Goal: Task Accomplishment & Management: Complete application form

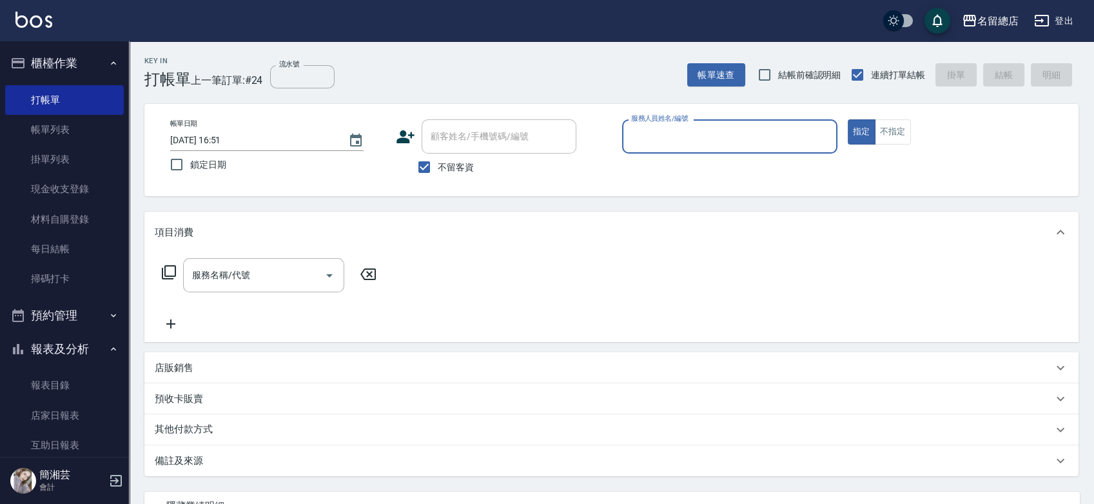
click at [70, 216] on link "材料自購登錄" at bounding box center [64, 219] width 119 height 30
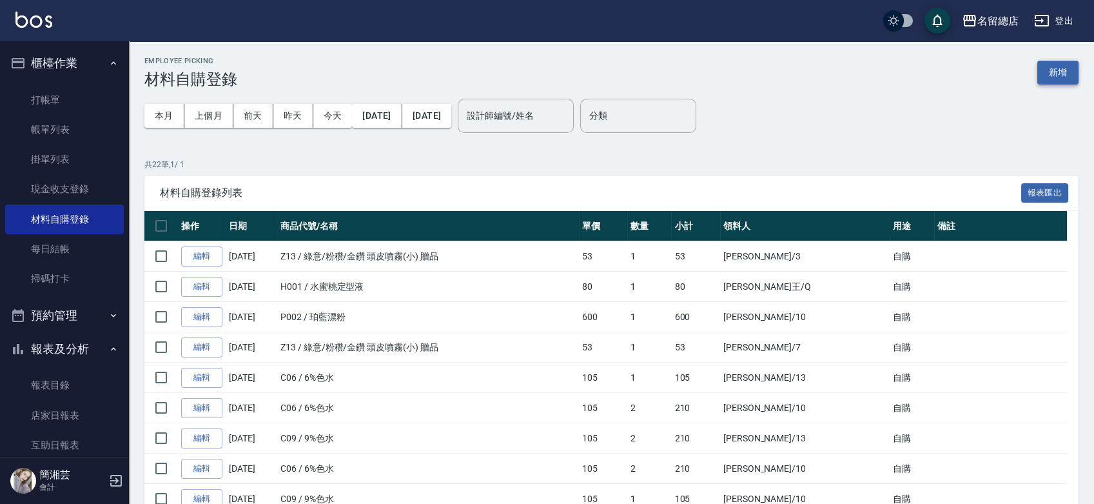
click at [1088, 70] on div "Employee Picking 材料自購登錄 新增 本月 上個月 [DATE] [DATE] [DATE] [DATE] [DATE] 設計師編號/姓名 設…" at bounding box center [611, 508] width 965 height 934
click at [1057, 71] on button "新增" at bounding box center [1057, 73] width 41 height 24
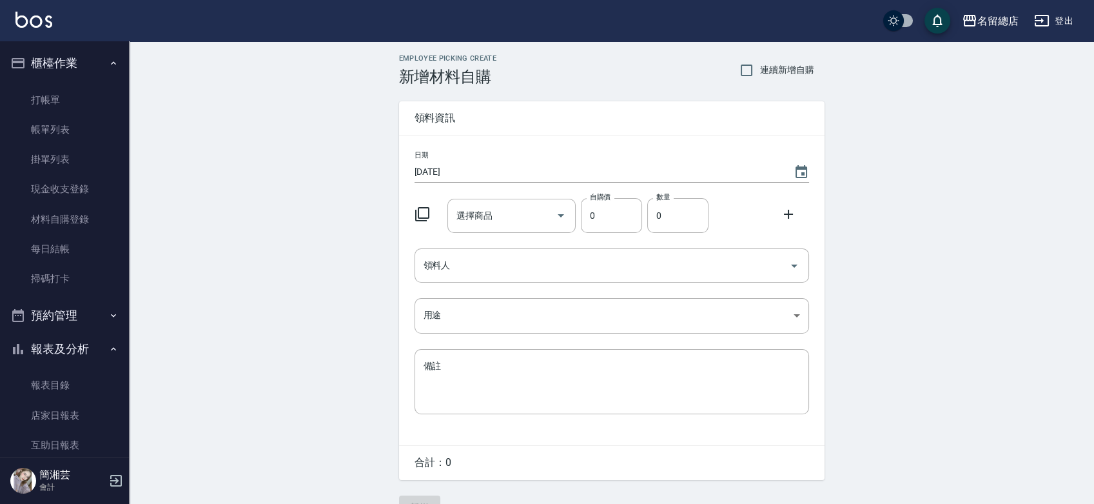
click at [482, 216] on div "選擇商品 選擇商品" at bounding box center [511, 216] width 128 height 34
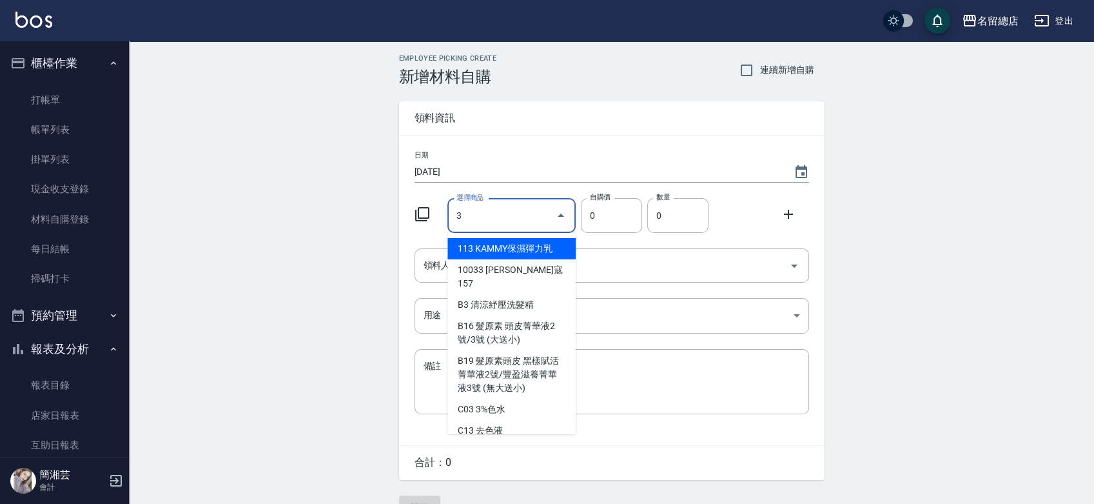
type input "3%色水"
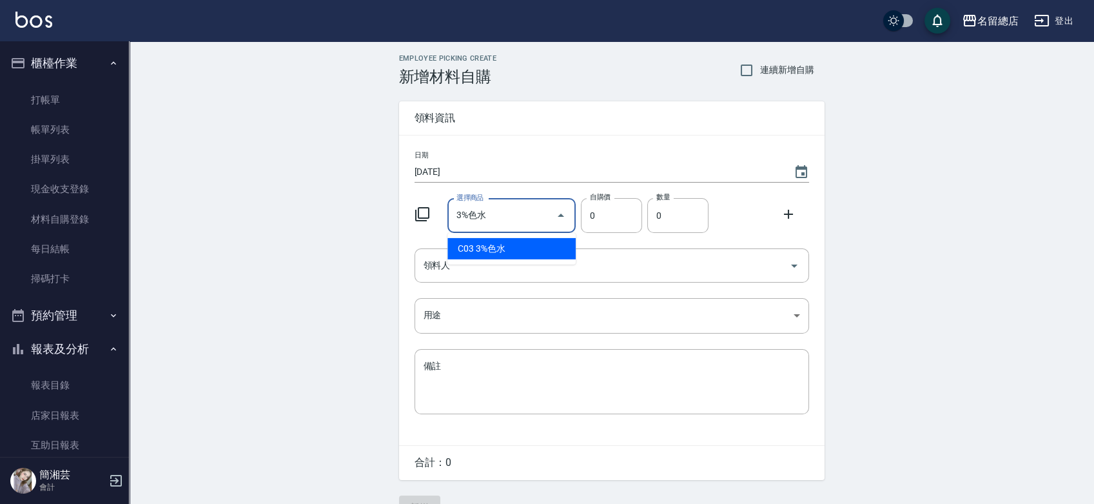
click at [511, 239] on li "C03 3%色水" at bounding box center [511, 248] width 128 height 21
click at [482, 250] on div "領料人" at bounding box center [612, 265] width 395 height 34
type input "105"
type input "1"
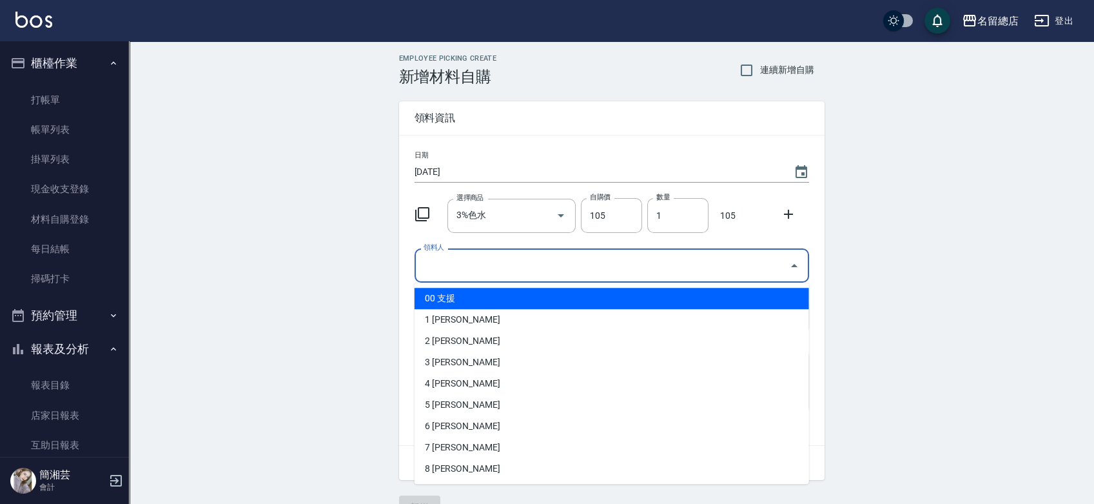
click at [697, 264] on input "領料人" at bounding box center [602, 265] width 364 height 23
click at [666, 266] on input "領料人" at bounding box center [602, 265] width 364 height 23
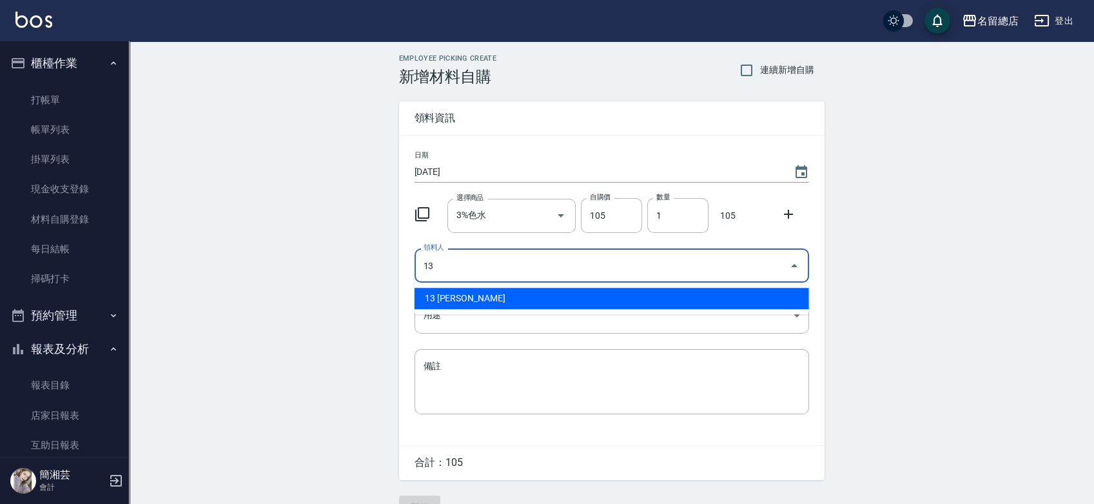
type input "13 [PERSON_NAME]"
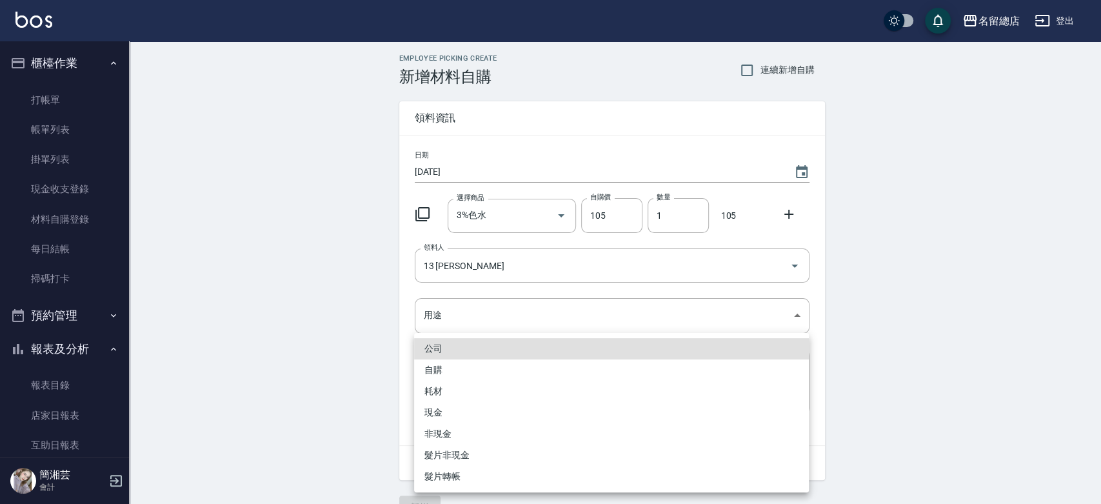
click at [456, 360] on li "自購" at bounding box center [611, 369] width 395 height 21
type input "自購"
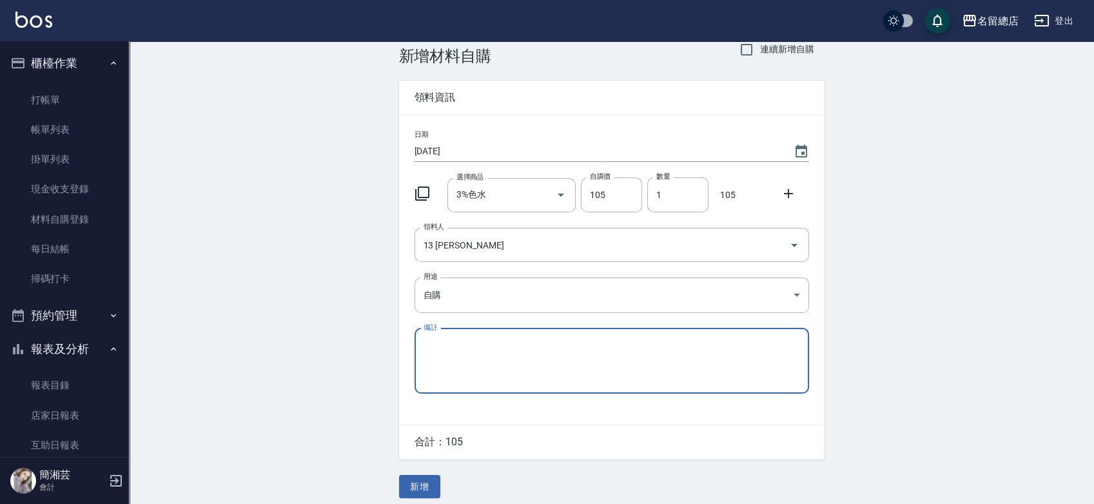
scroll to position [28, 0]
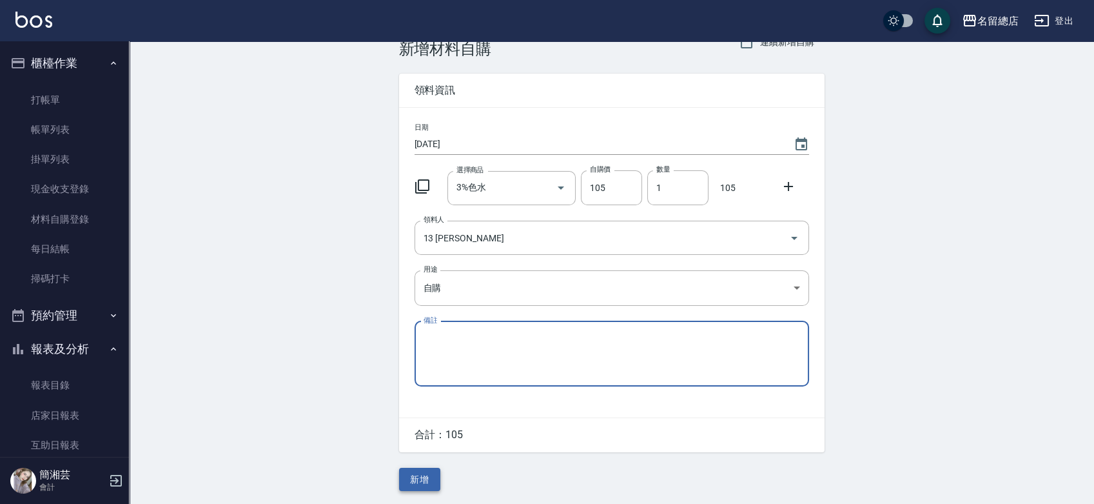
click at [427, 475] on button "新增" at bounding box center [419, 479] width 41 height 24
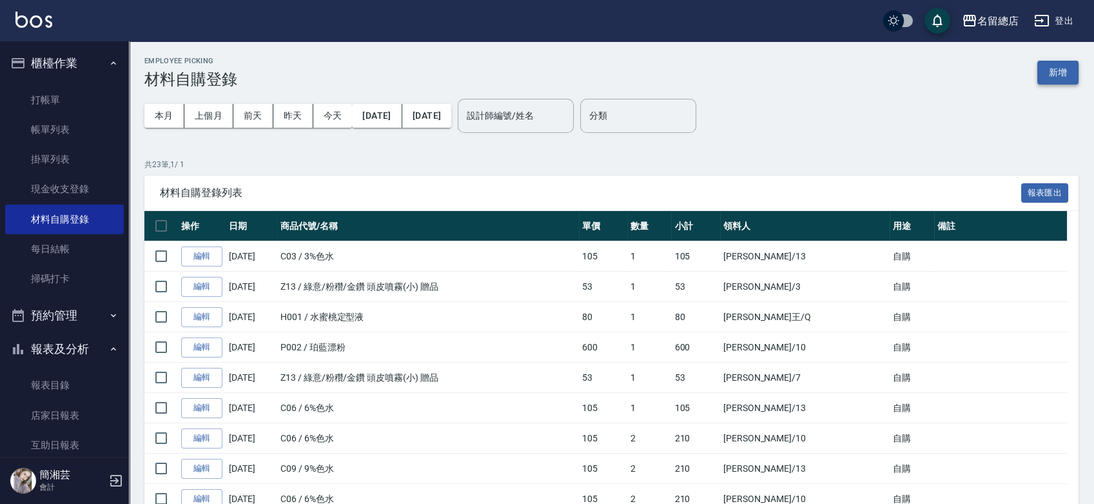
click at [1047, 66] on button "新增" at bounding box center [1057, 73] width 41 height 24
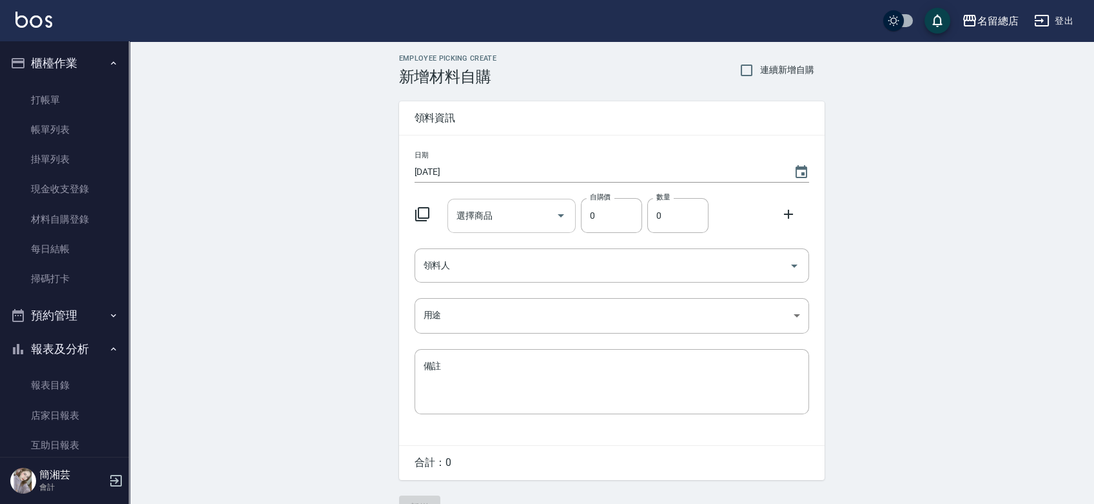
click at [497, 203] on div "選擇商品" at bounding box center [511, 216] width 128 height 34
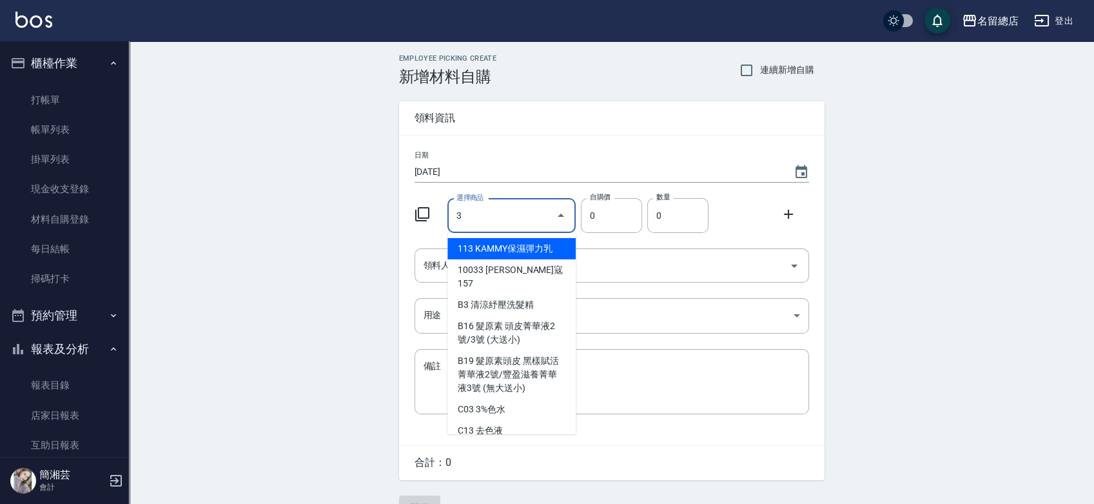
type input "3%色水"
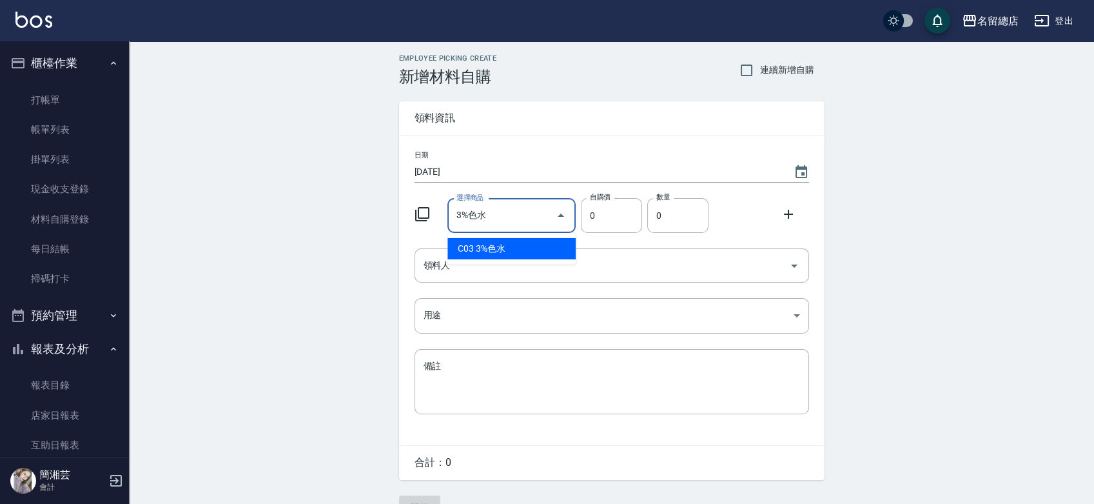
click at [513, 245] on li "C03 3%色水" at bounding box center [511, 248] width 128 height 21
type input "105"
type input "1"
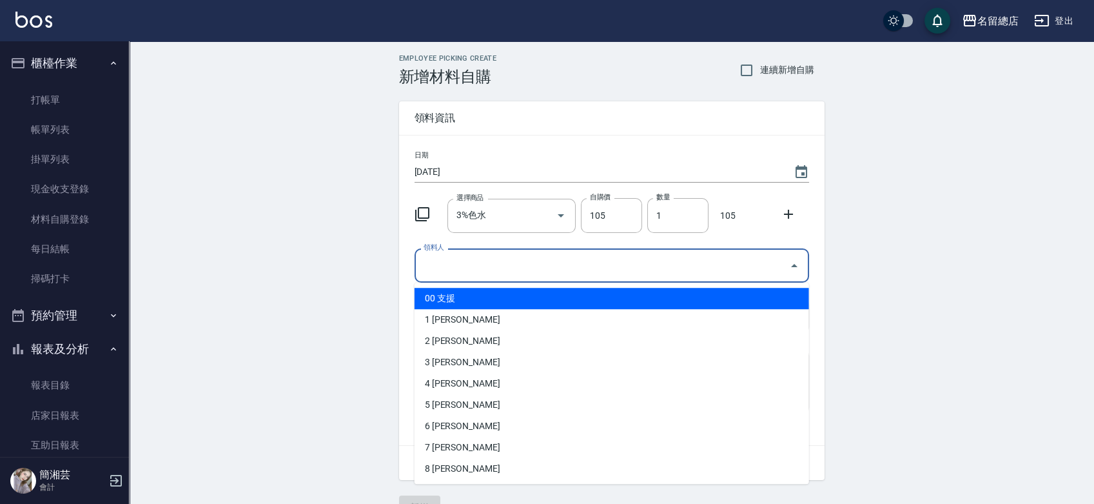
click at [504, 262] on input "領料人" at bounding box center [602, 265] width 364 height 23
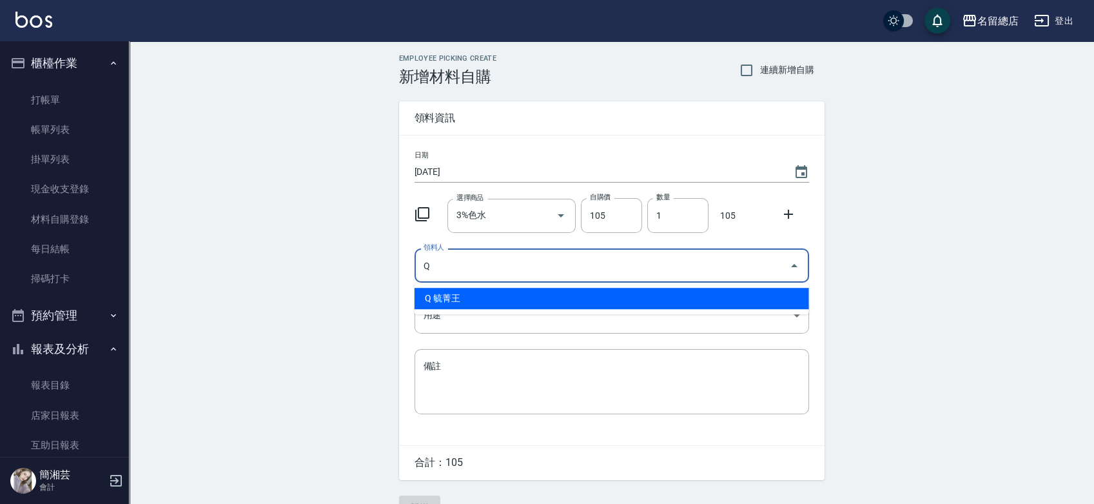
type input "Q 毓菁王"
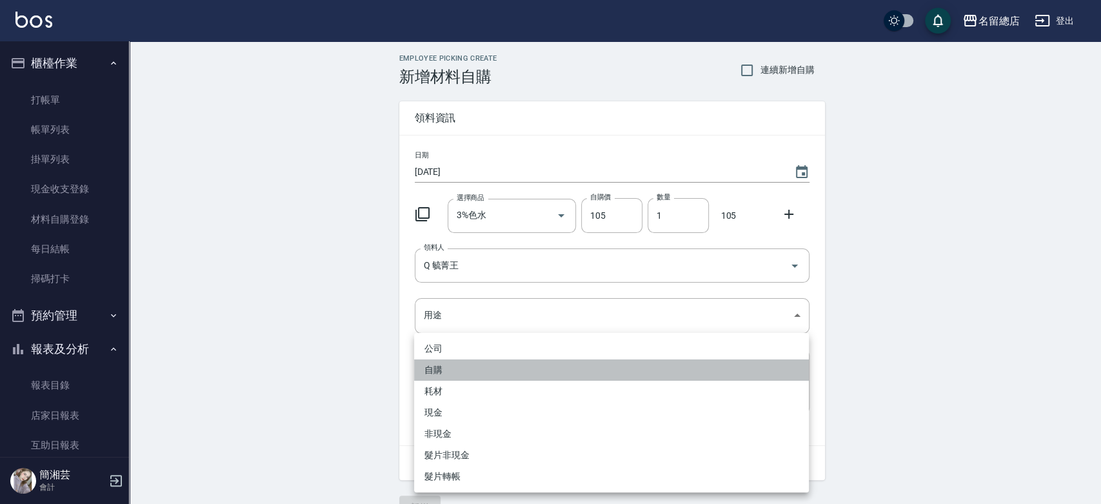
click at [438, 369] on li "自購" at bounding box center [611, 369] width 395 height 21
type input "自購"
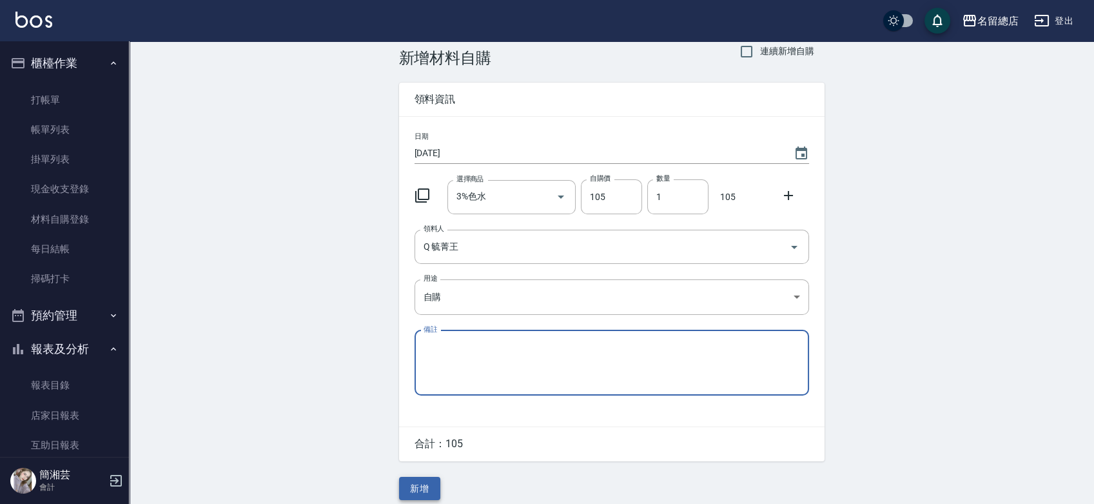
scroll to position [28, 0]
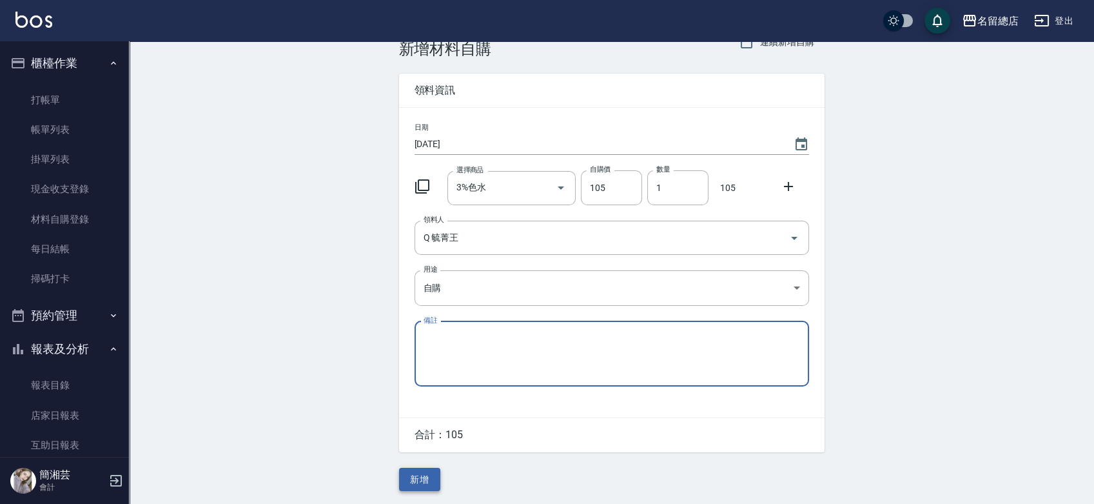
click at [429, 477] on button "新增" at bounding box center [419, 479] width 41 height 24
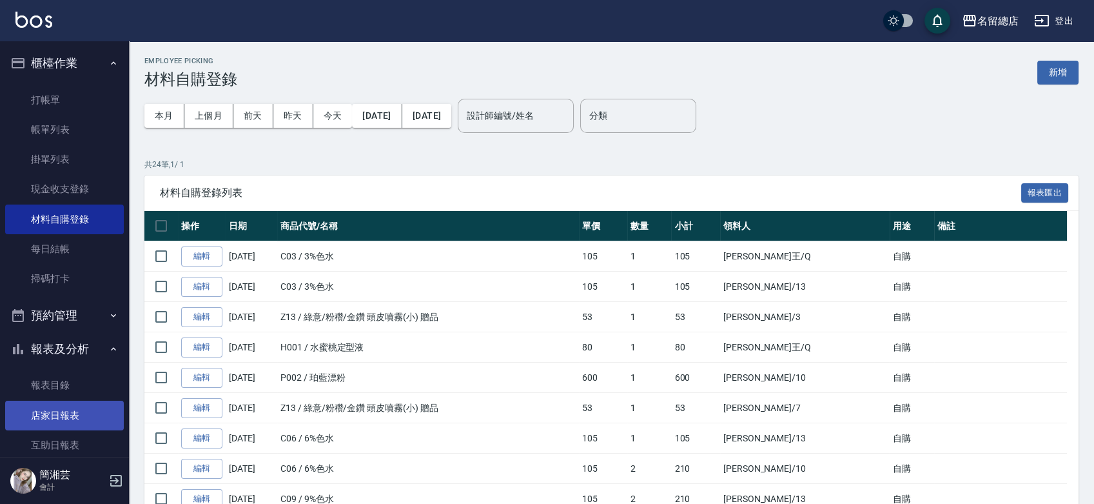
click at [83, 88] on link "打帳單" at bounding box center [64, 100] width 119 height 30
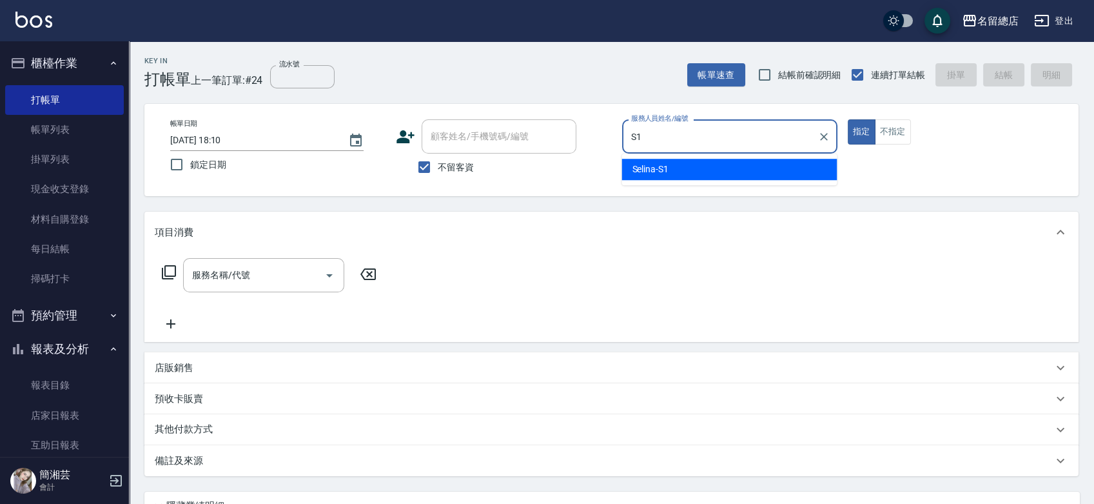
type input "S1"
type button "true"
type input "Selina-S1"
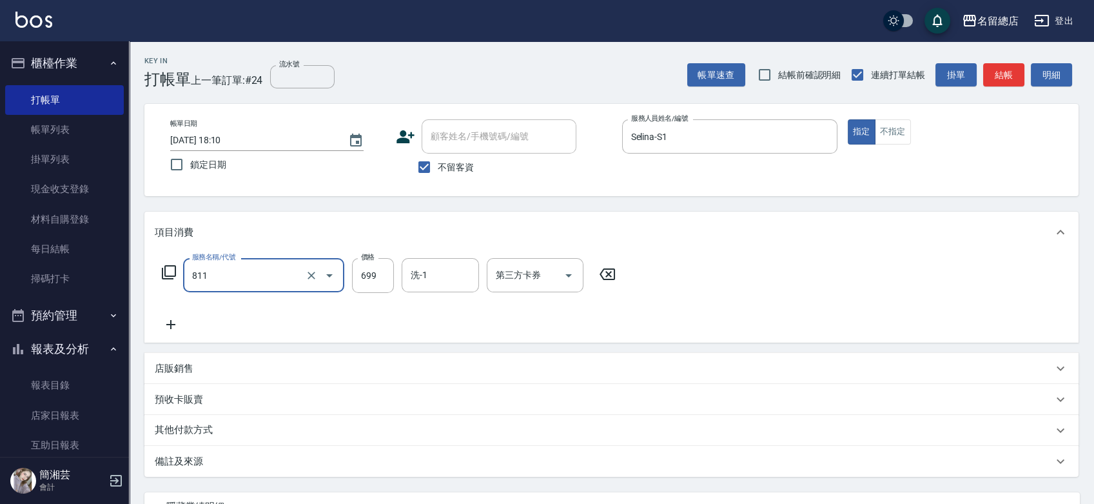
type input "洗+剪(811)"
type input "700"
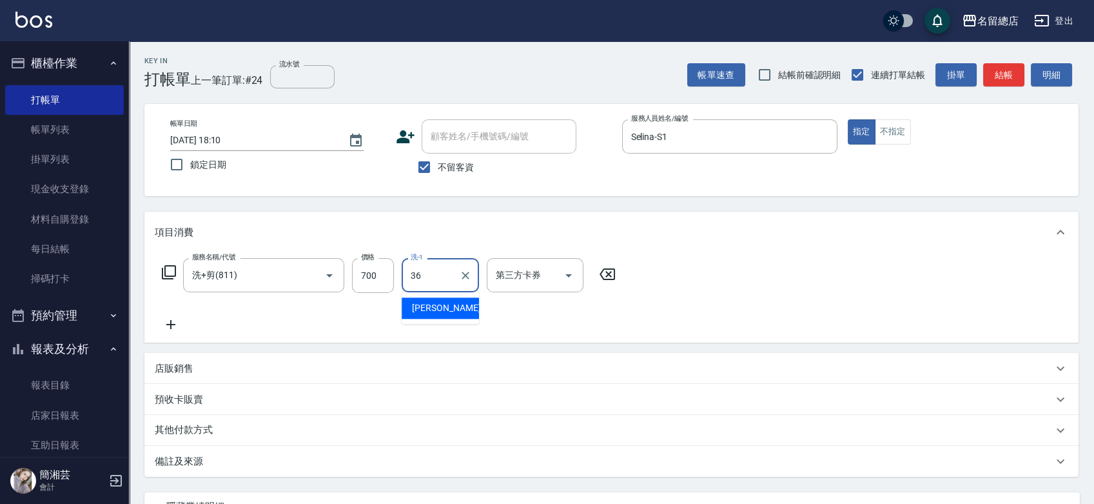
type input "[PERSON_NAME]-36"
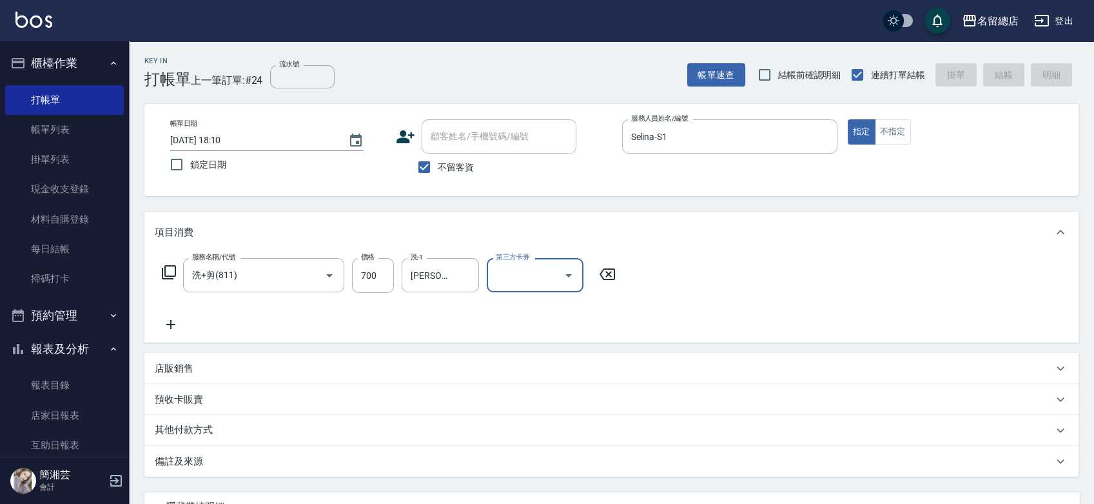
type input "[DATE] 18:11"
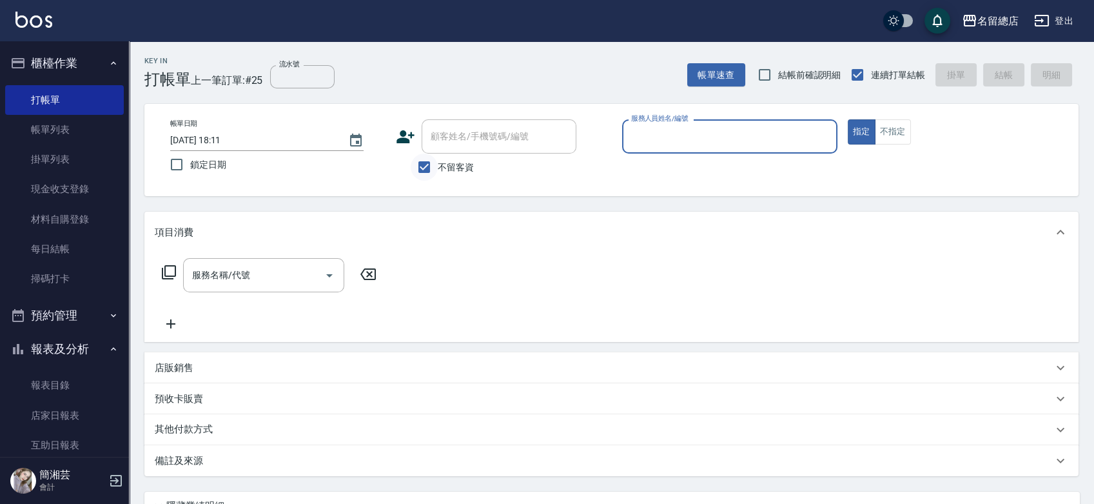
click at [430, 159] on input "不留客資" at bounding box center [424, 166] width 27 height 27
checkbox input "false"
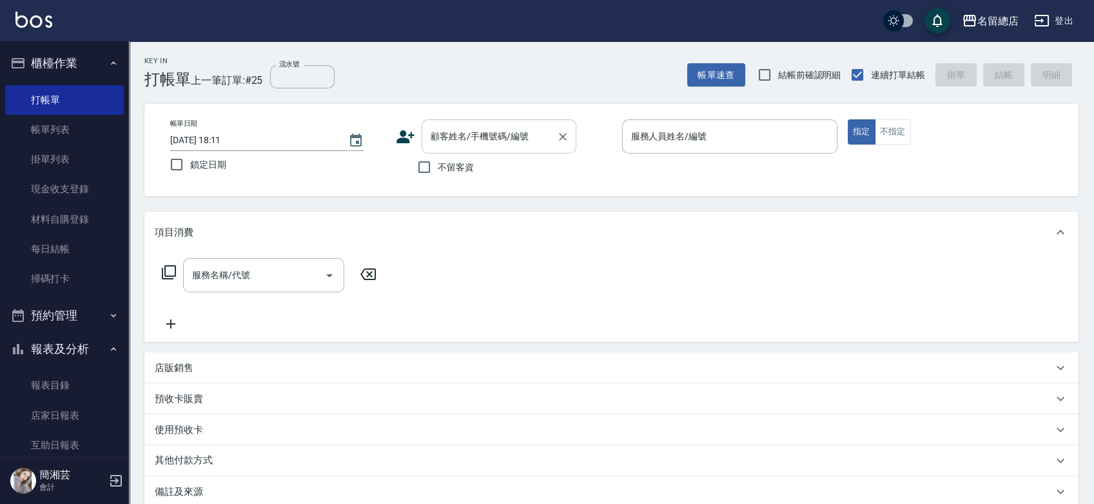
click at [461, 132] on div "顧客姓名/手機號碼/編號 顧客姓名/手機號碼/編號" at bounding box center [499, 136] width 155 height 34
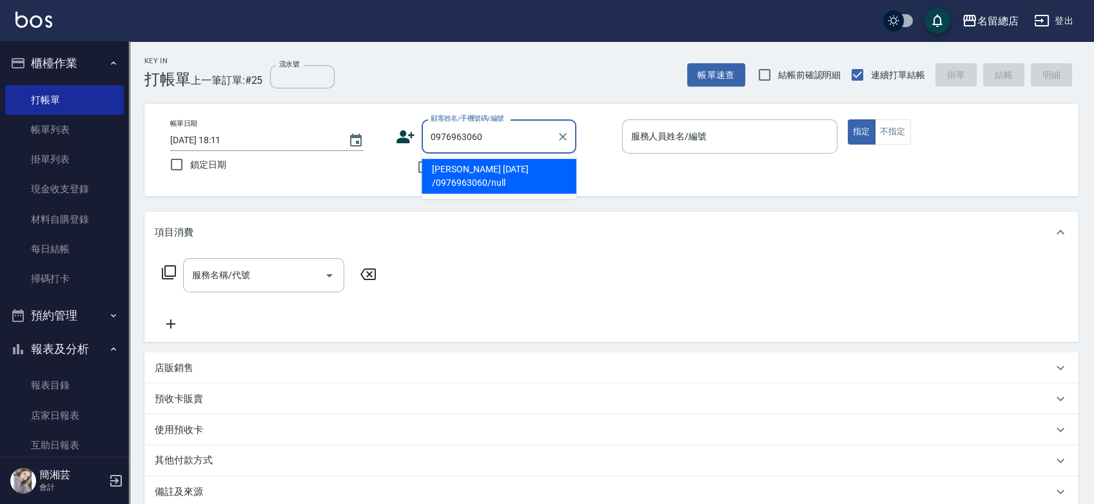
type input "[PERSON_NAME] [DATE] /0976963060/null"
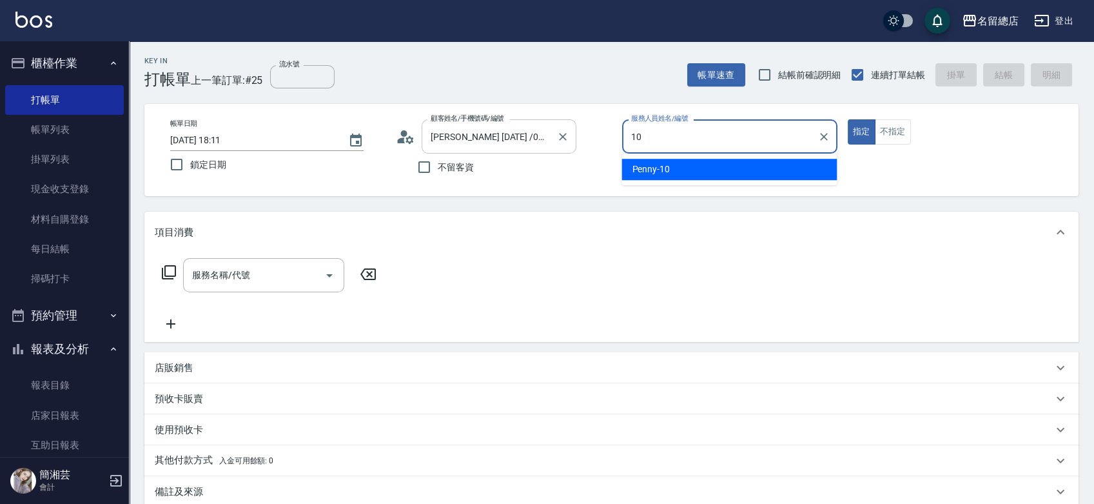
type input "Penny-10"
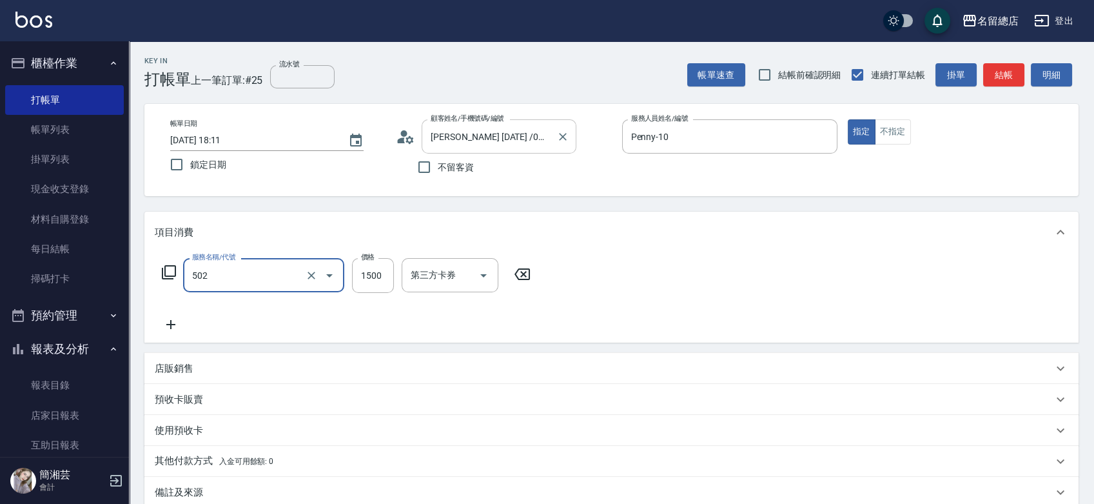
type input "染髮1500以上(502)"
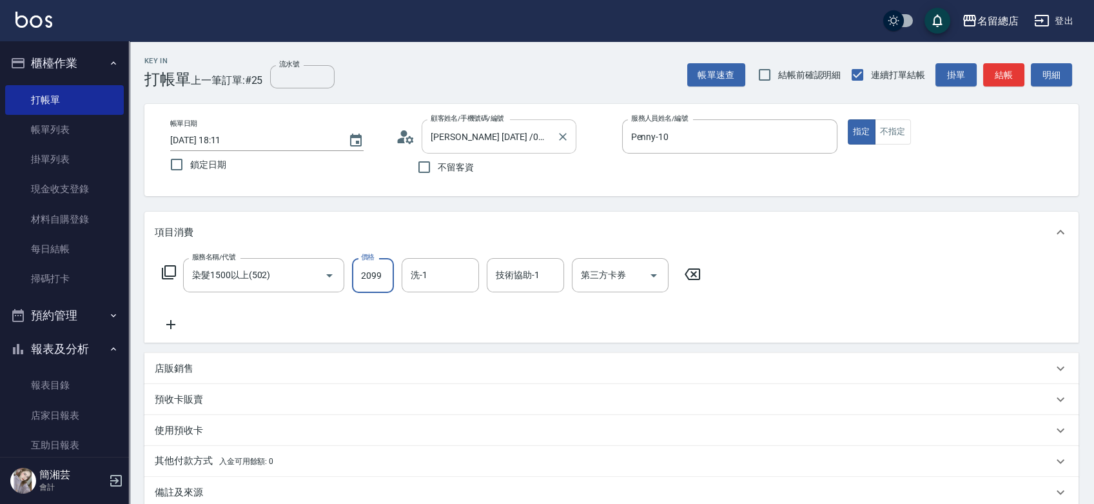
type input "2099"
type input "[PERSON_NAME]-26"
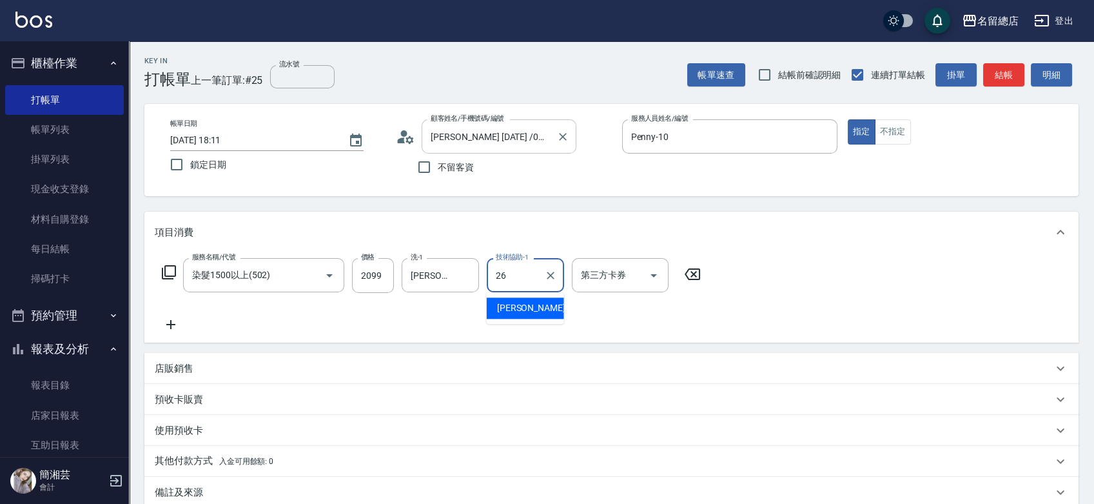
type input "[PERSON_NAME]-26"
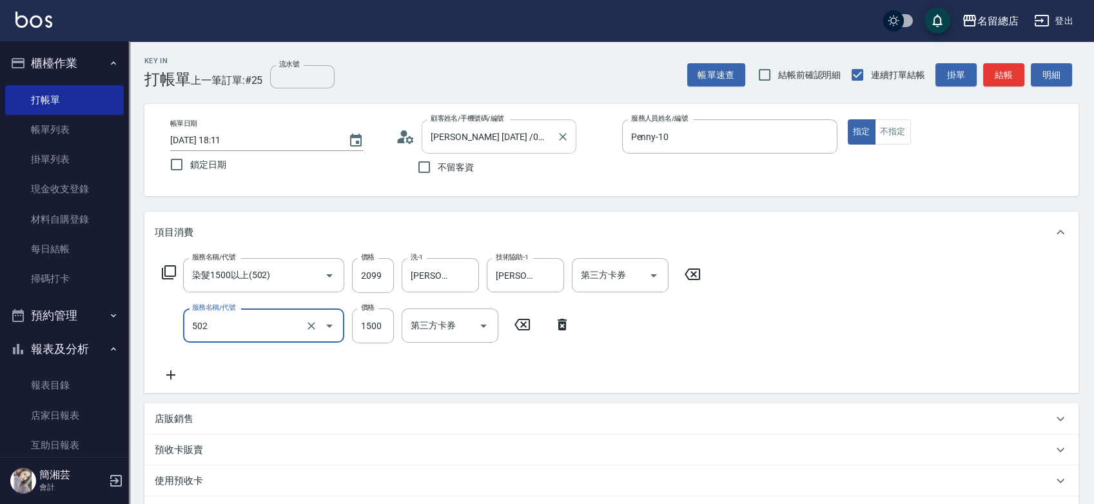
type input "染髮1500以上(502)"
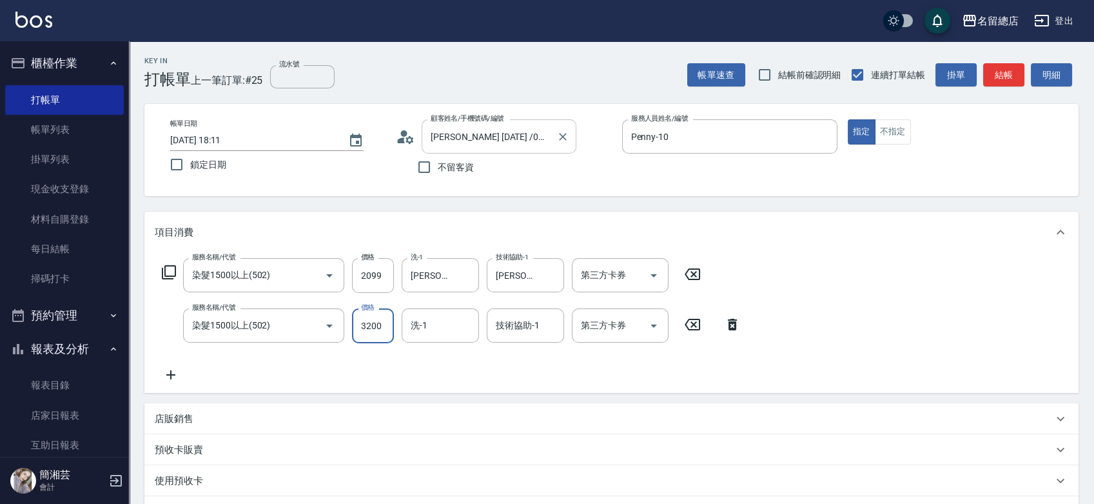
type input "3200"
type input "[PERSON_NAME]-26"
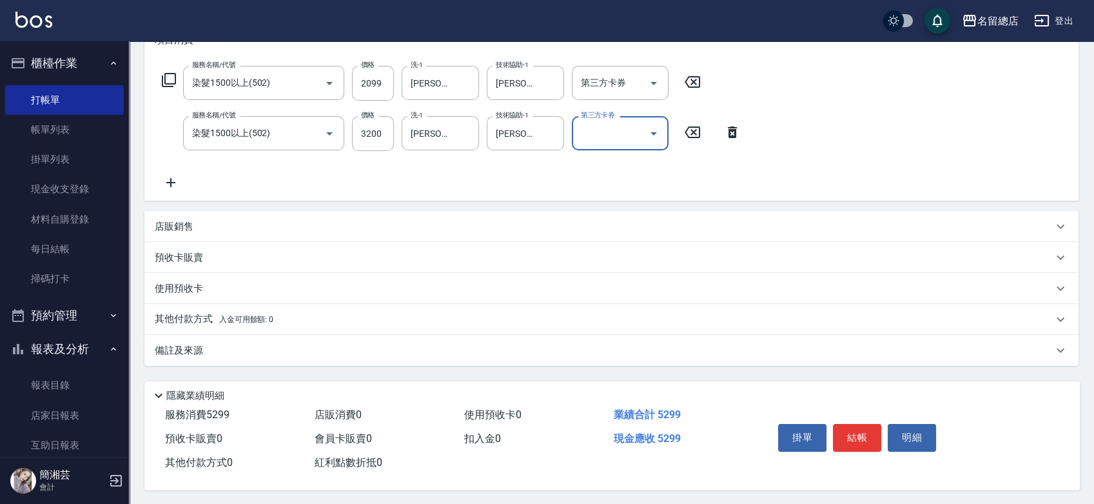
scroll to position [198, 0]
click at [228, 313] on span "入金可用餘額: 0" at bounding box center [246, 317] width 55 height 9
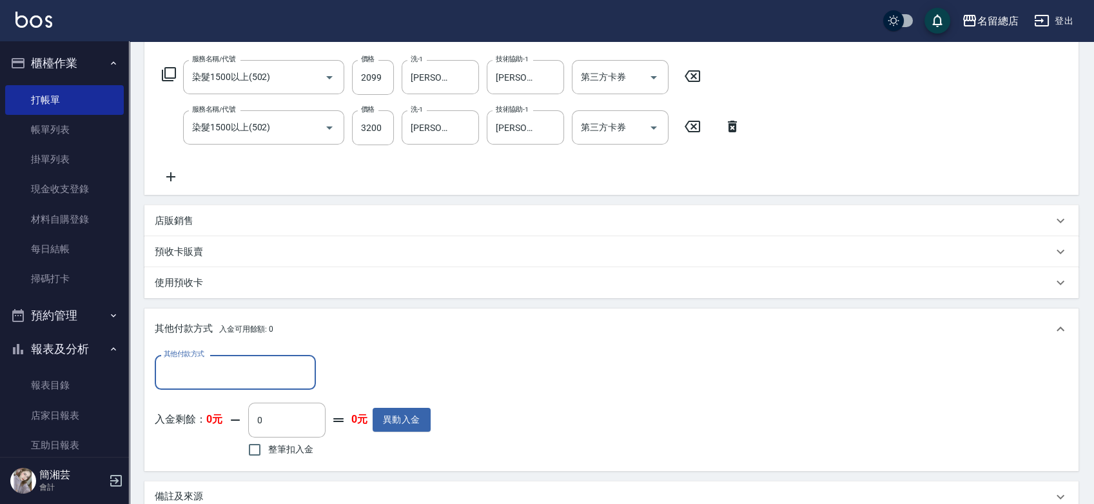
scroll to position [0, 0]
drag, startPoint x: 215, startPoint y: 354, endPoint x: 215, endPoint y: 344, distance: 9.7
click at [215, 355] on div "其他付款方式 其他付款方式 入金剩餘： 0元 0 ​ 整筆扣入金 0元 異動入金" at bounding box center [611, 409] width 934 height 121
click at [204, 377] on input "其他付款方式" at bounding box center [236, 371] width 150 height 23
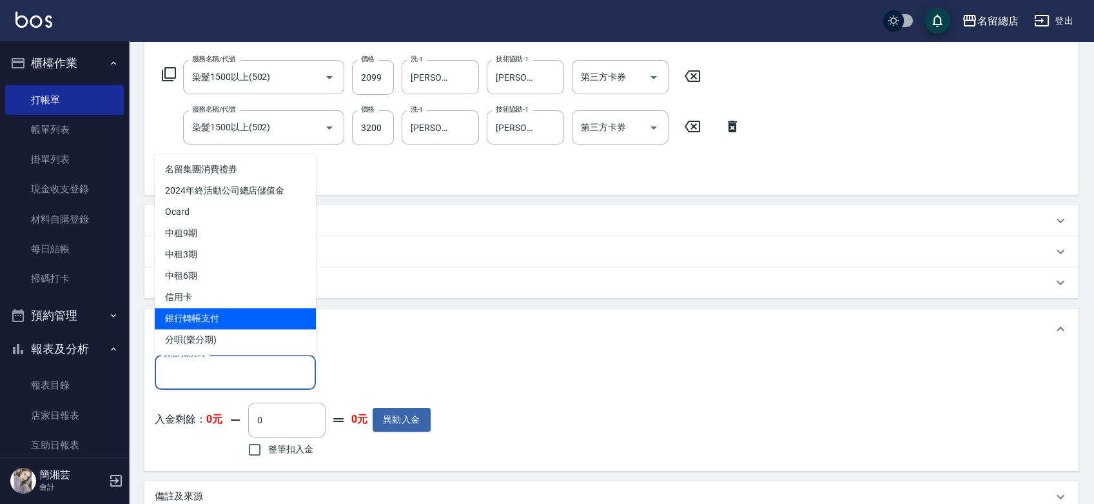
click at [216, 310] on span "銀行轉帳支付" at bounding box center [235, 318] width 161 height 21
type input "銀行轉帳支付"
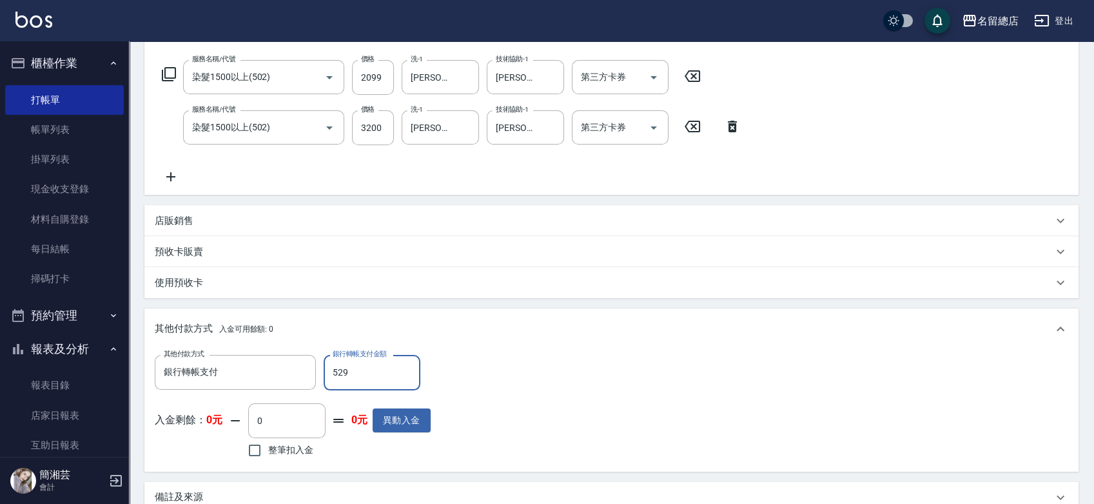
type input "5299"
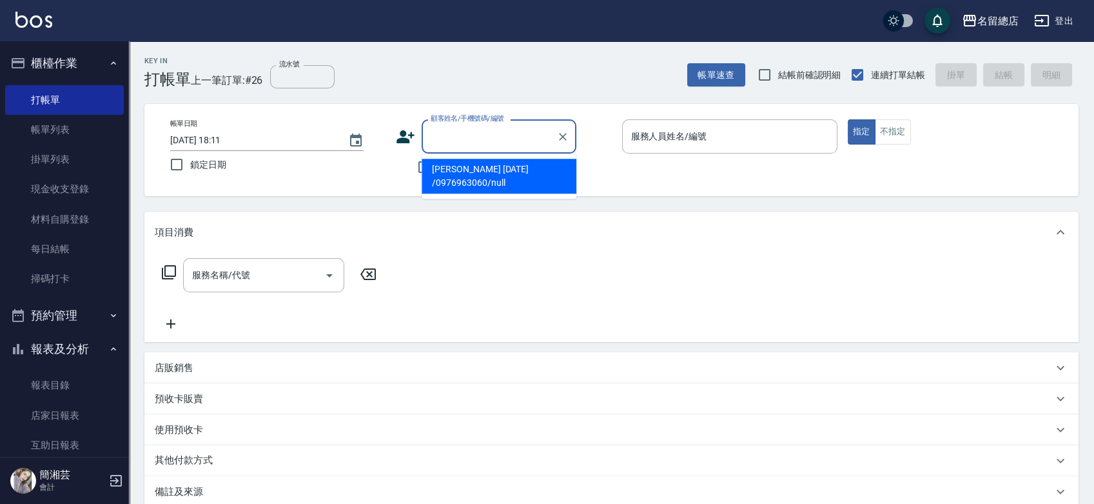
click at [449, 141] on input "顧客姓名/手機號碼/編號" at bounding box center [489, 136] width 124 height 23
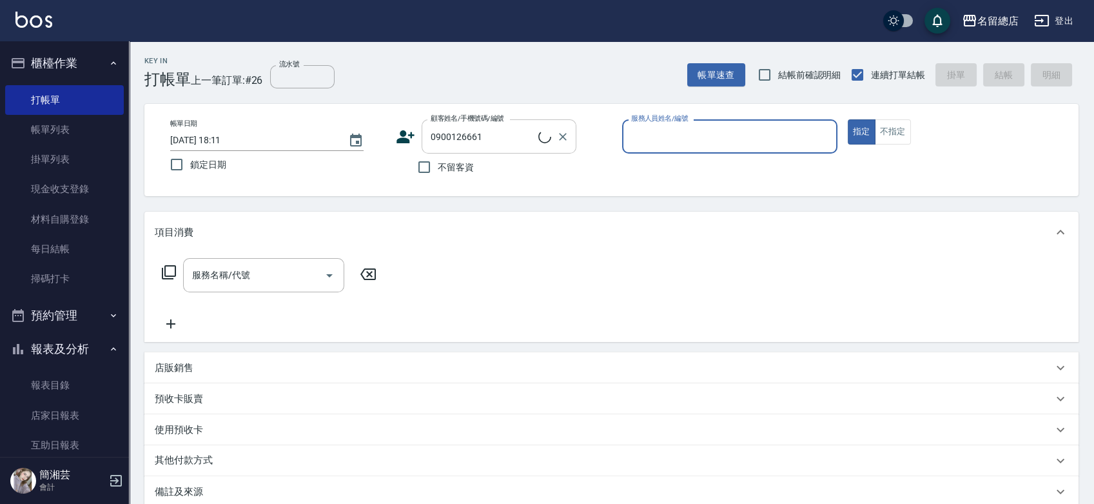
type input "黃莛晼/0900126661/"
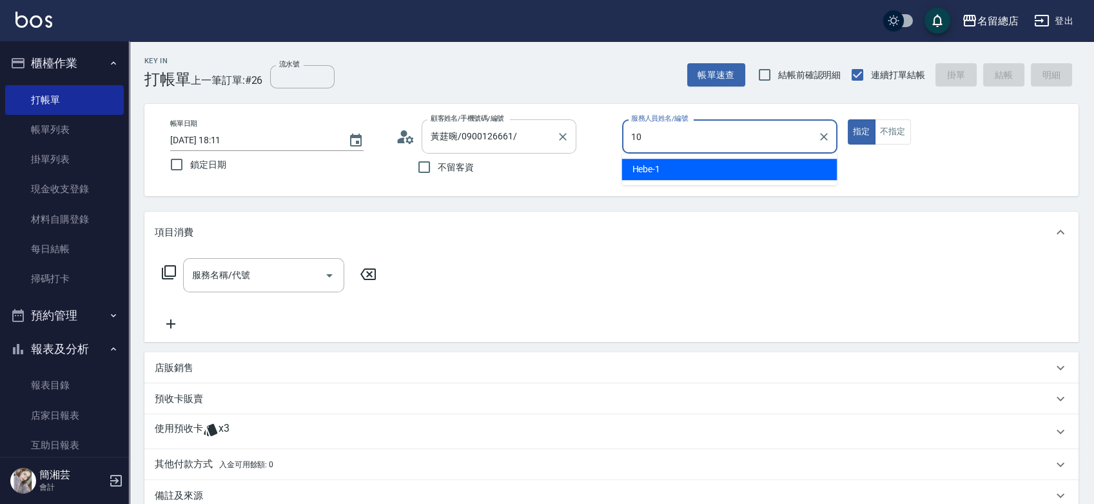
type input "Penny-10"
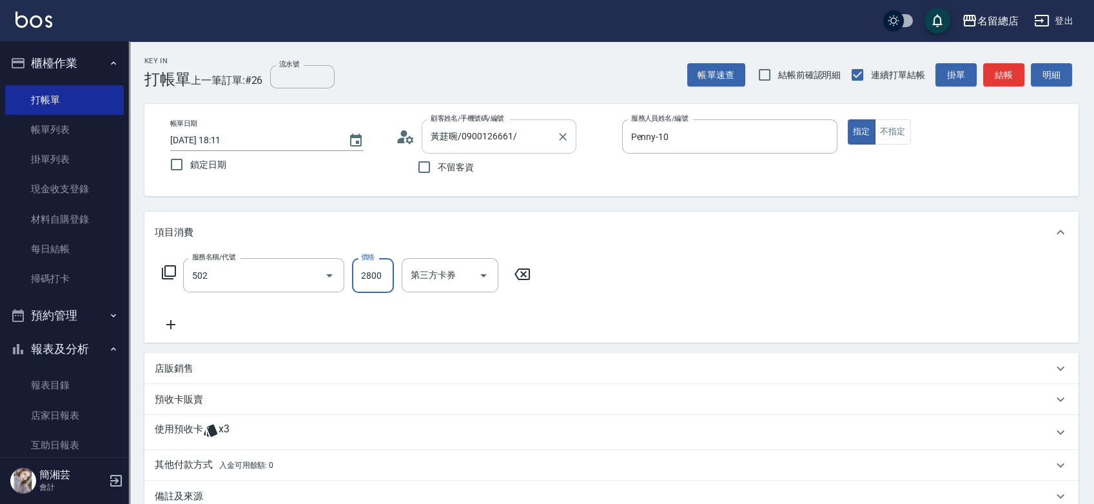
type input "染髮1500以上(502)"
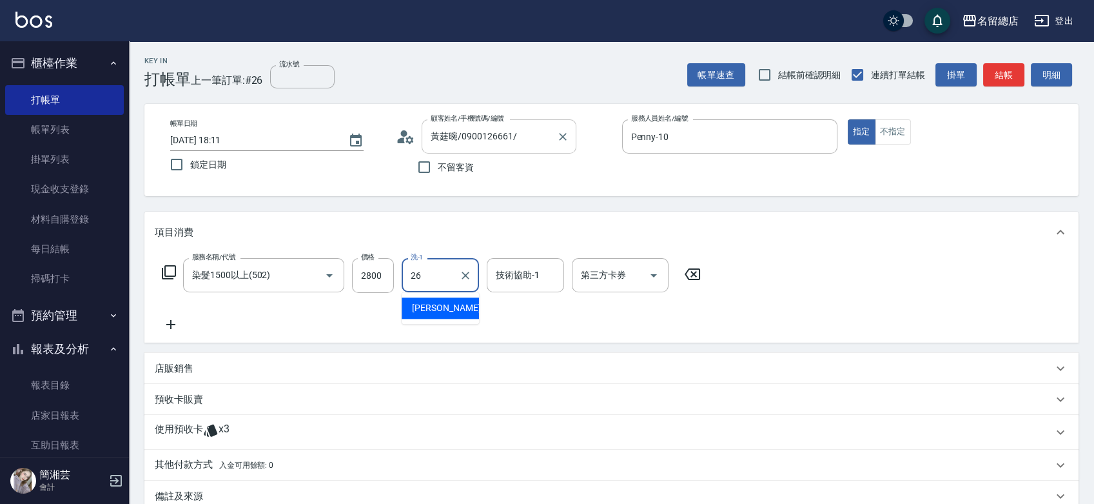
type input "[PERSON_NAME]-26"
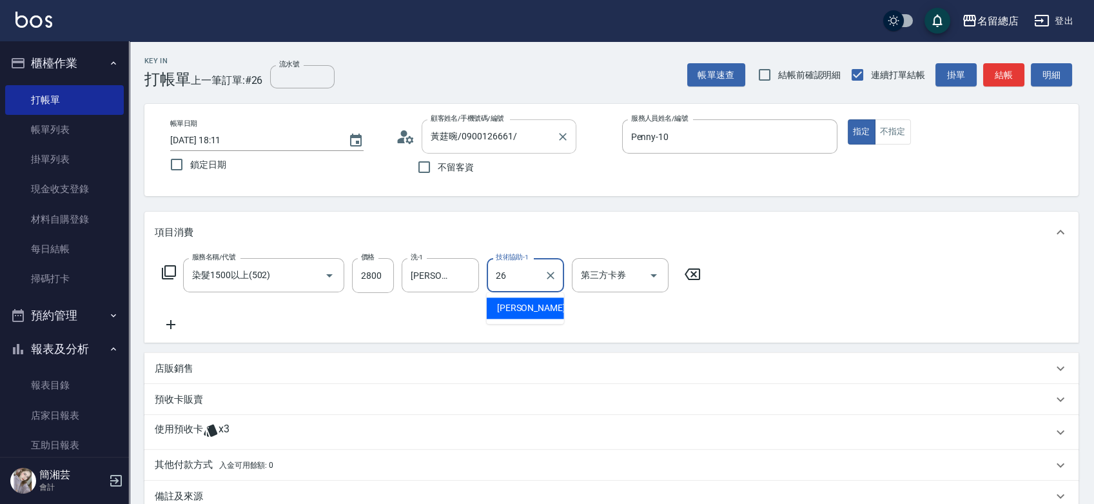
type input "[PERSON_NAME]-26"
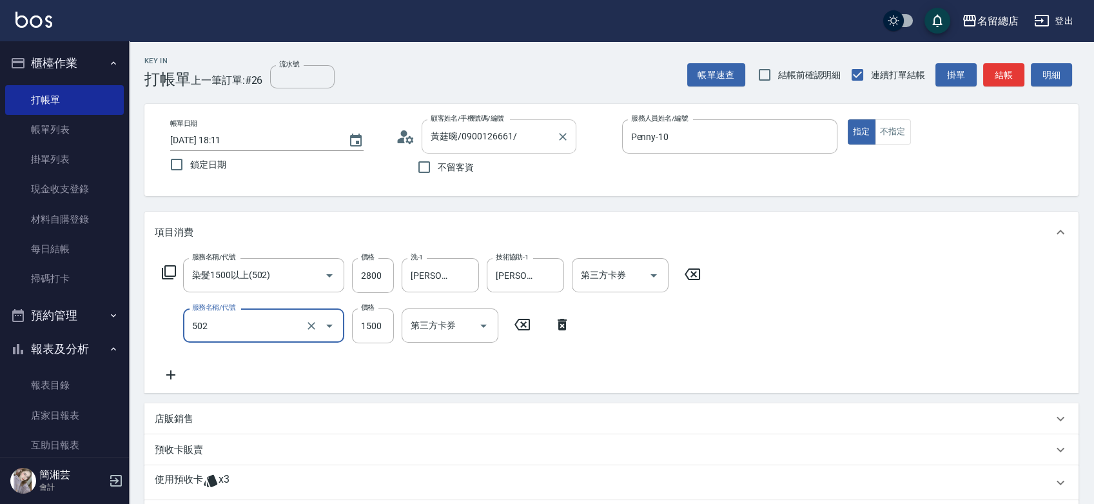
type input "染髮1500以上(502)"
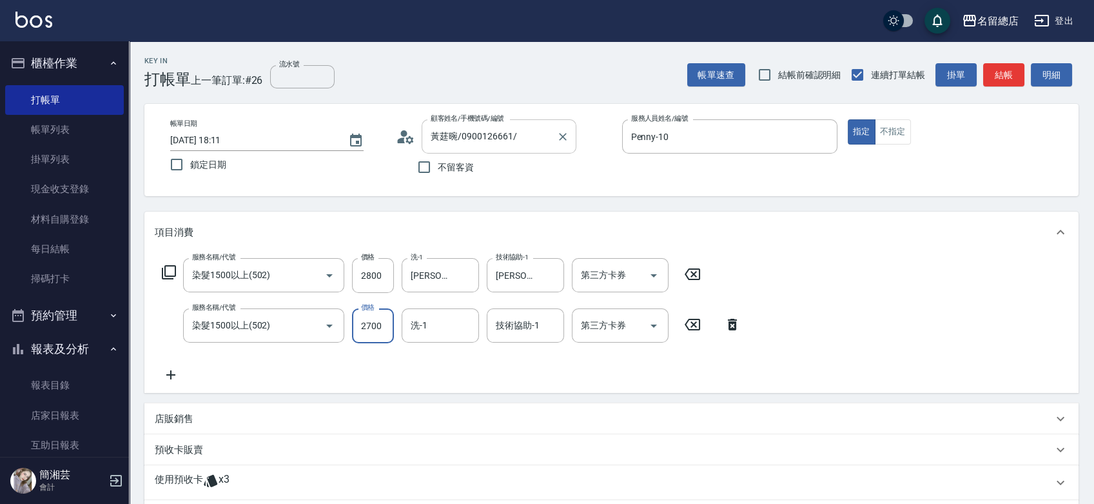
type input "2700"
type input "[PERSON_NAME]-26"
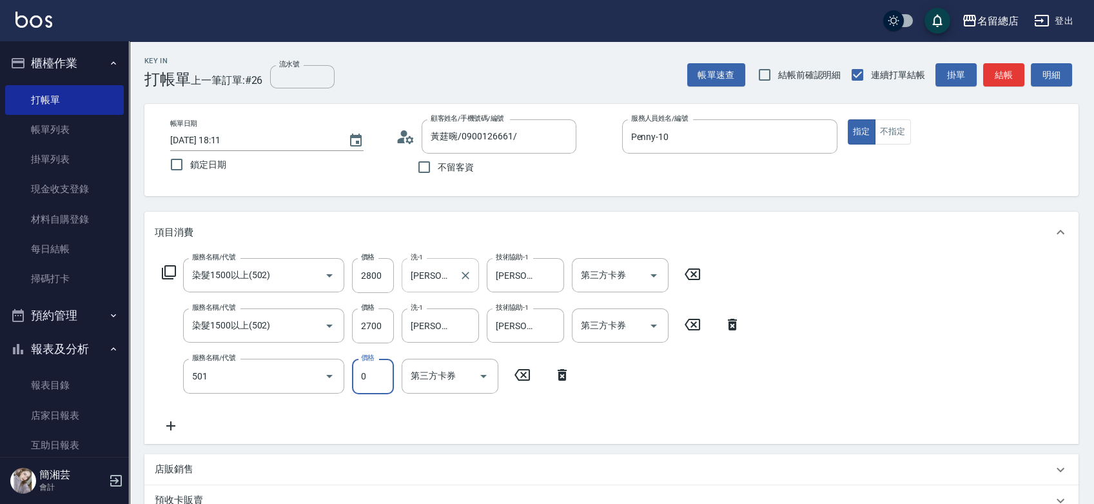
type input "2段蓋卡1300以上(501)"
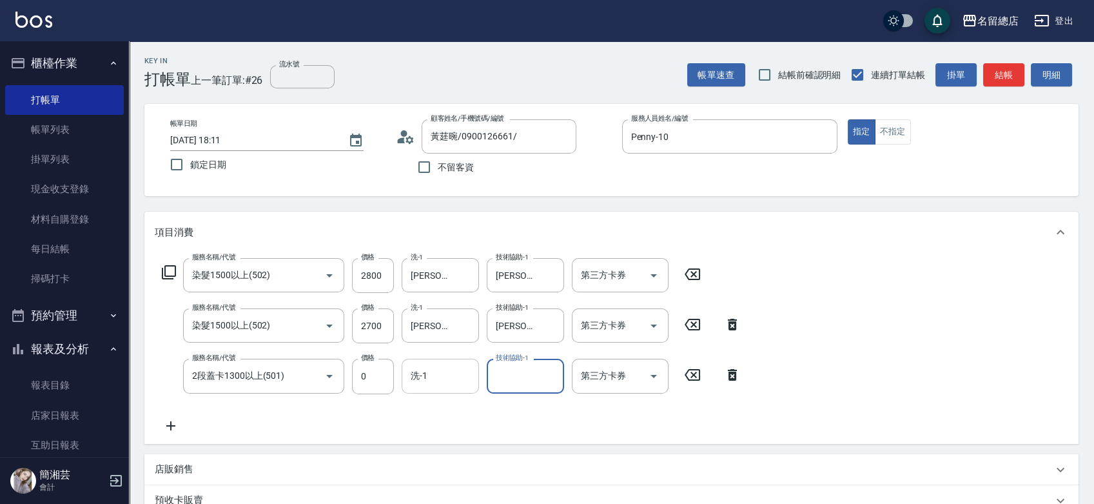
click at [455, 387] on div "洗-1" at bounding box center [440, 375] width 77 height 34
type input "[PERSON_NAME]-36"
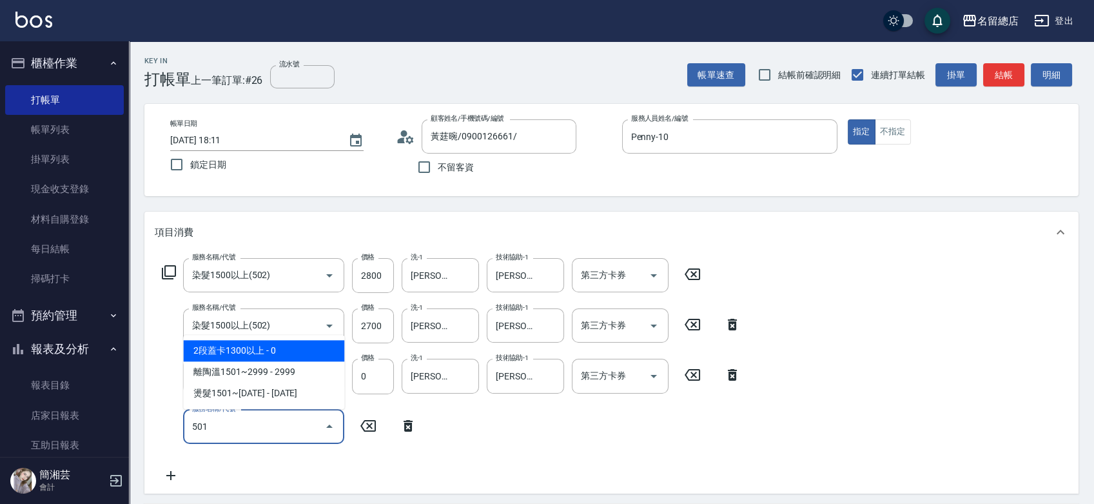
type input "2段蓋卡1300以上(501)"
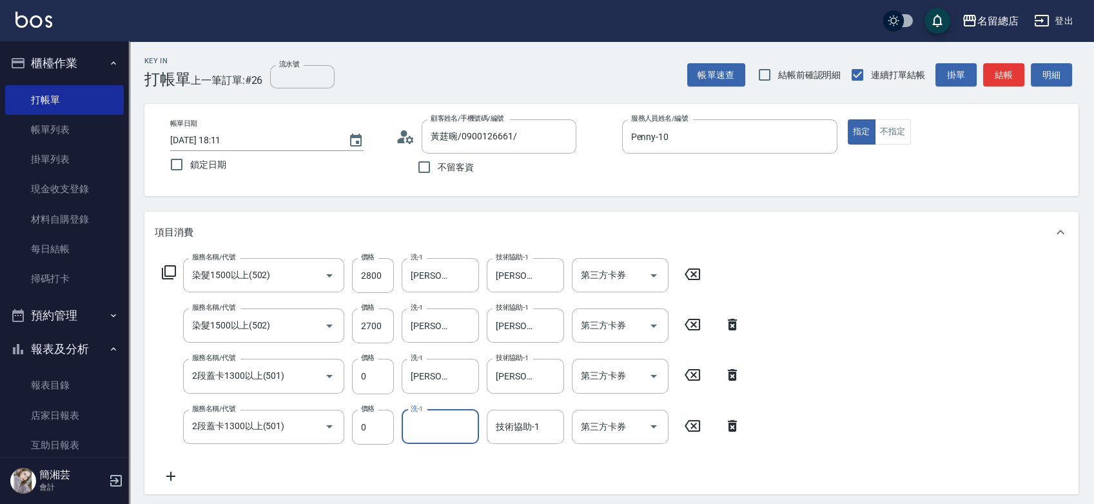
type input "."
type input "36"
type input "[PERSON_NAME]-36"
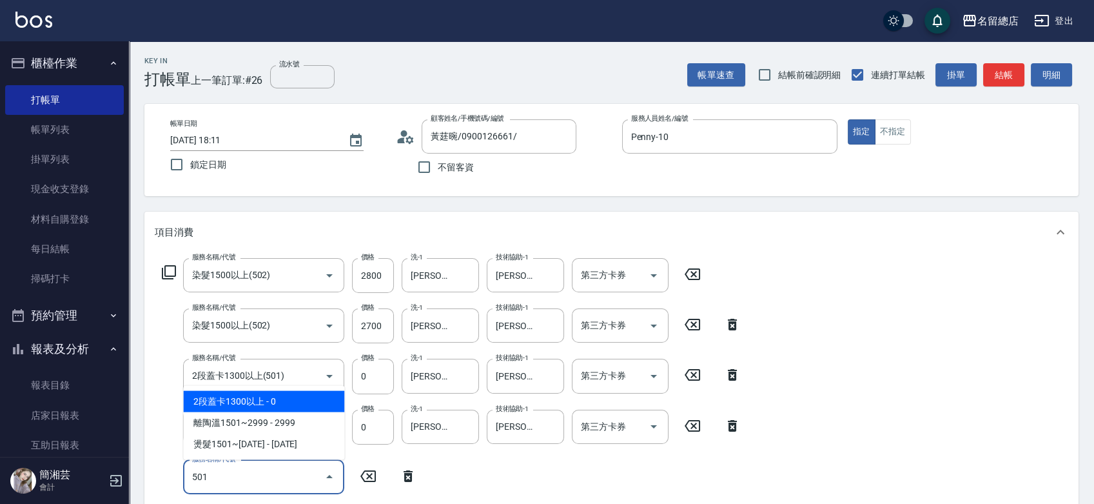
type input "2段蓋卡1300以上(501)"
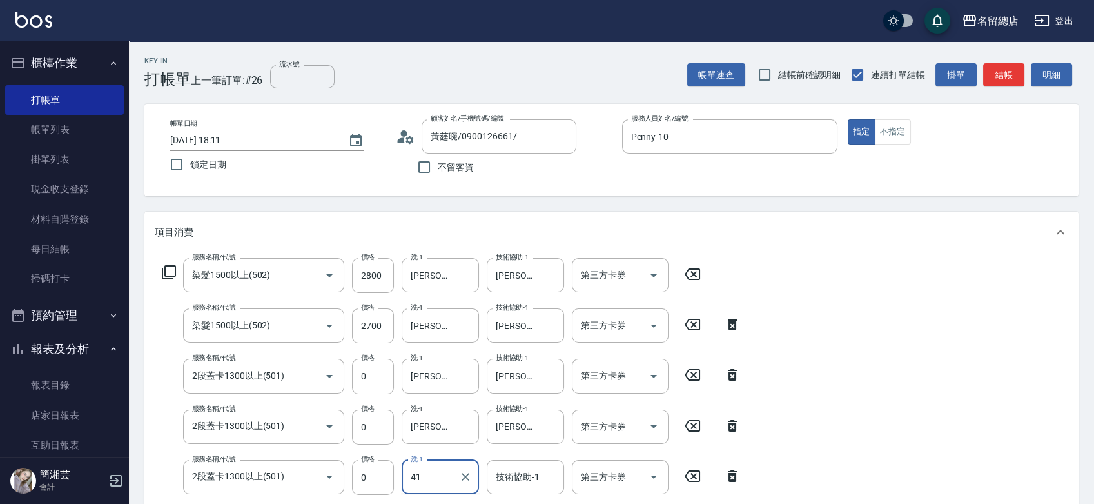
type input "[PERSON_NAME]-41"
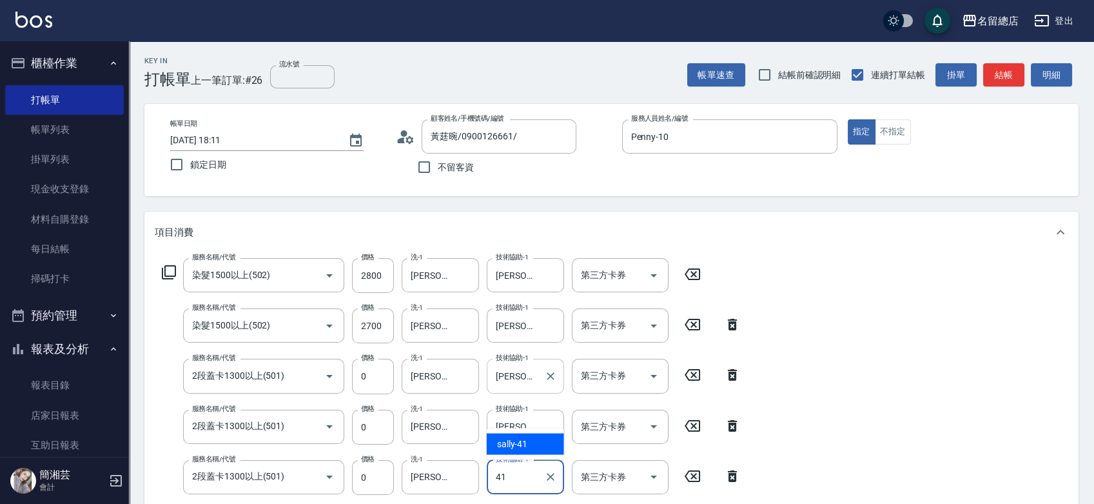
type input "[PERSON_NAME]-41"
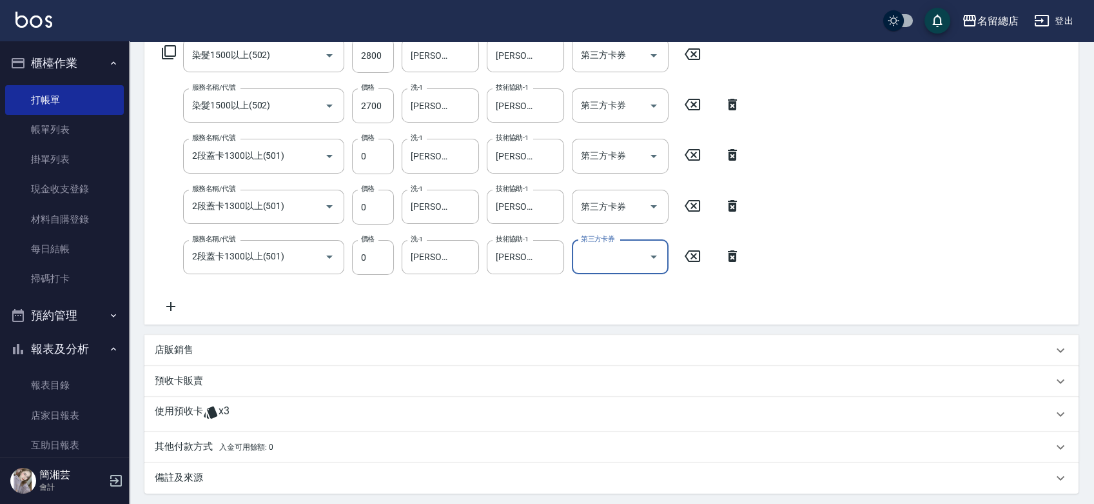
scroll to position [281, 0]
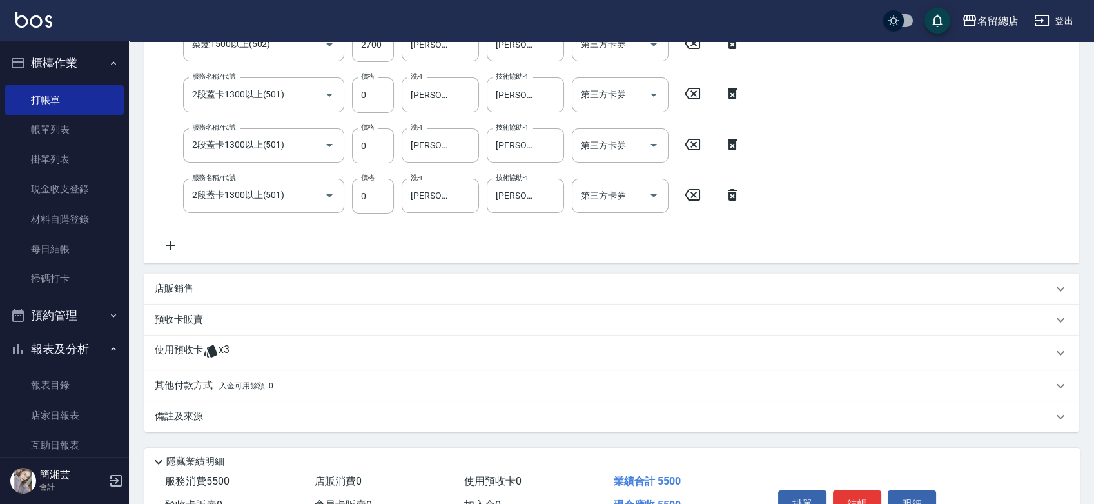
click at [168, 361] on p "使用預收卡" at bounding box center [179, 352] width 48 height 19
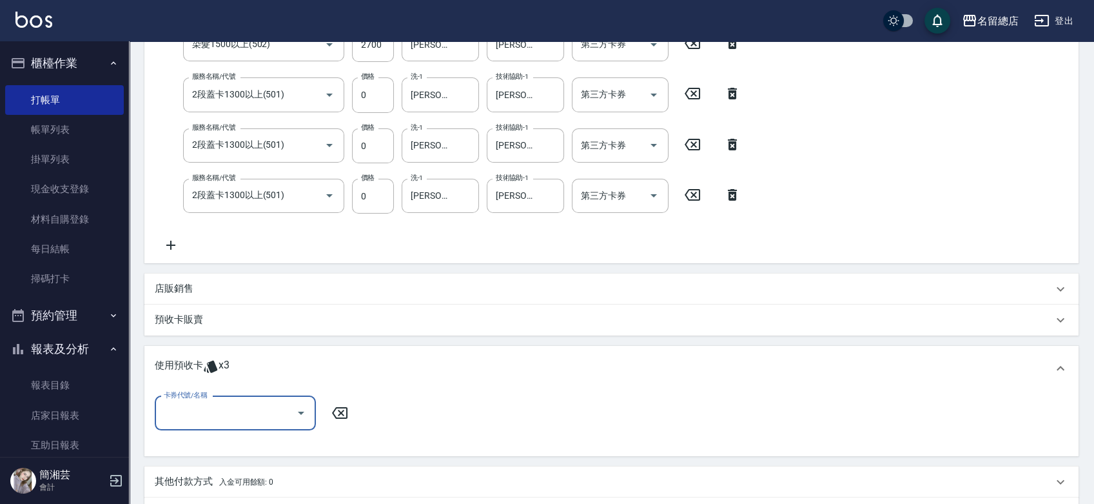
scroll to position [0, 0]
click at [182, 417] on input "卡券代號/名稱" at bounding box center [226, 413] width 130 height 23
click at [207, 442] on div "二段自備卡 剩餘3張 9045" at bounding box center [235, 445] width 161 height 21
type input "二段自備卡 9045"
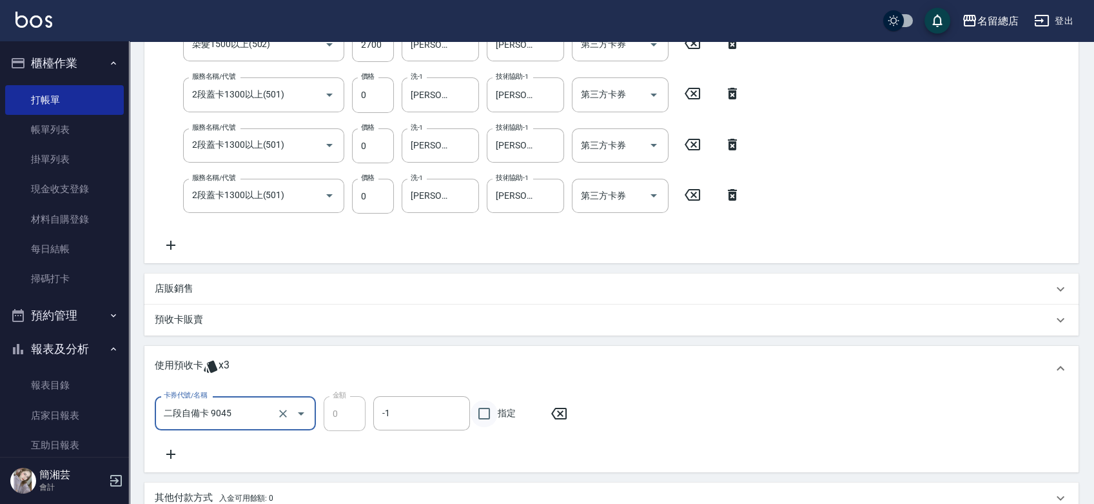
click at [488, 411] on input "指定" at bounding box center [484, 413] width 27 height 27
checkbox input "true"
type input "[DATE] 18:12"
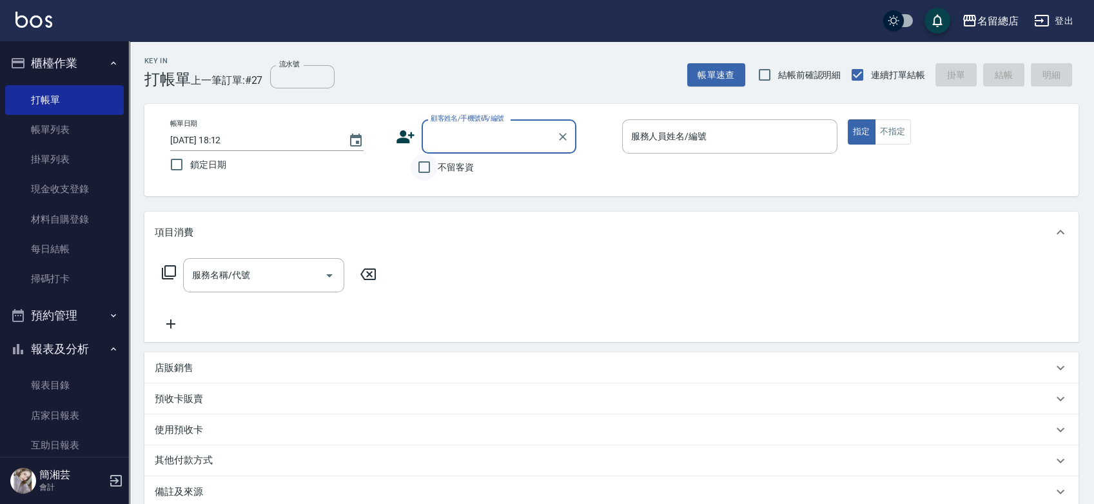
click at [421, 166] on input "不留客資" at bounding box center [424, 166] width 27 height 27
checkbox input "true"
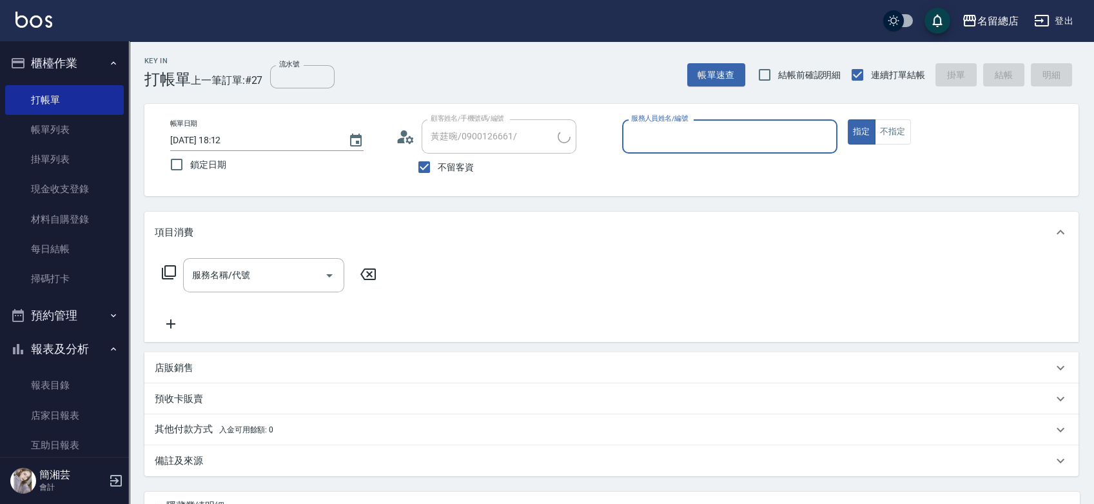
type input "[PERSON_NAME]/0917217207/"
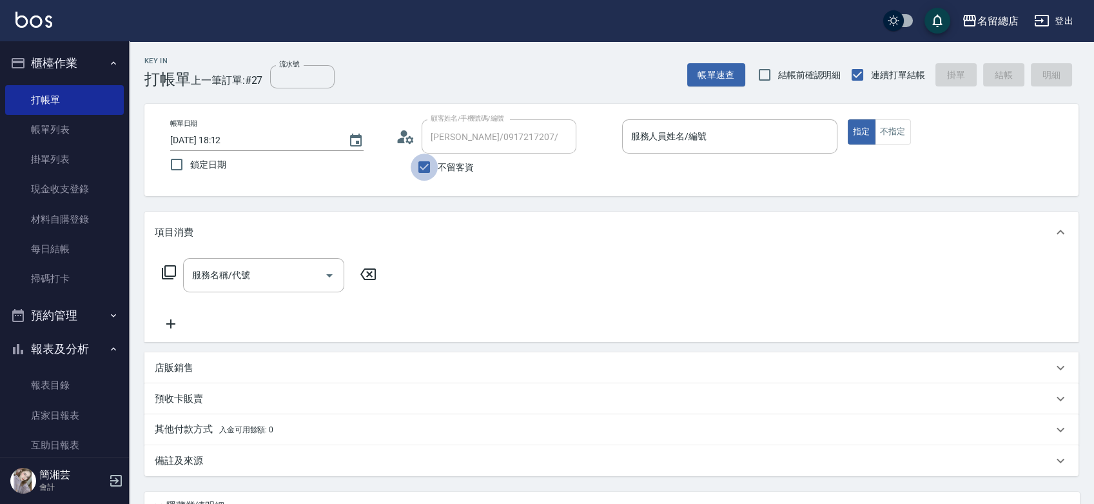
click at [434, 162] on input "不留客資" at bounding box center [424, 166] width 27 height 27
checkbox input "false"
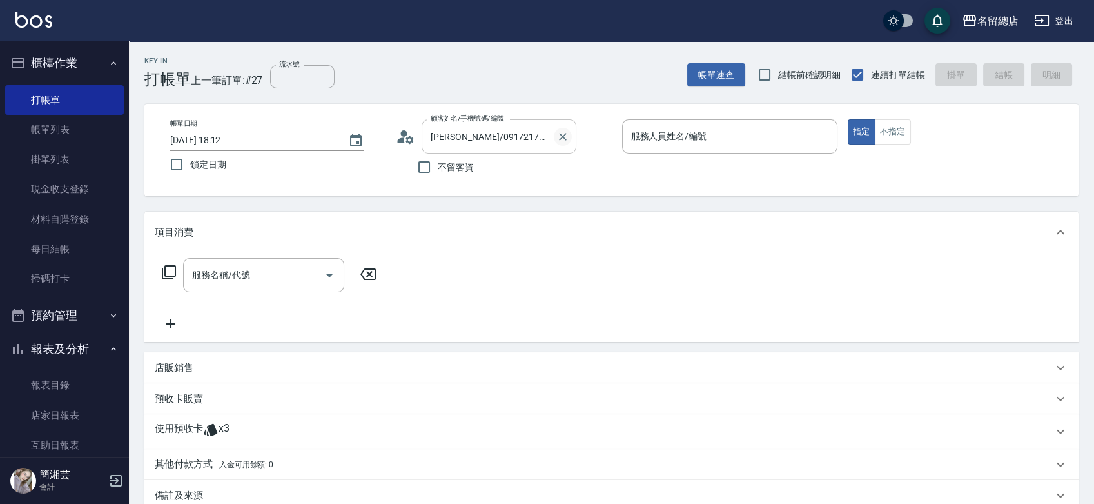
click at [557, 134] on icon "Clear" at bounding box center [562, 136] width 13 height 13
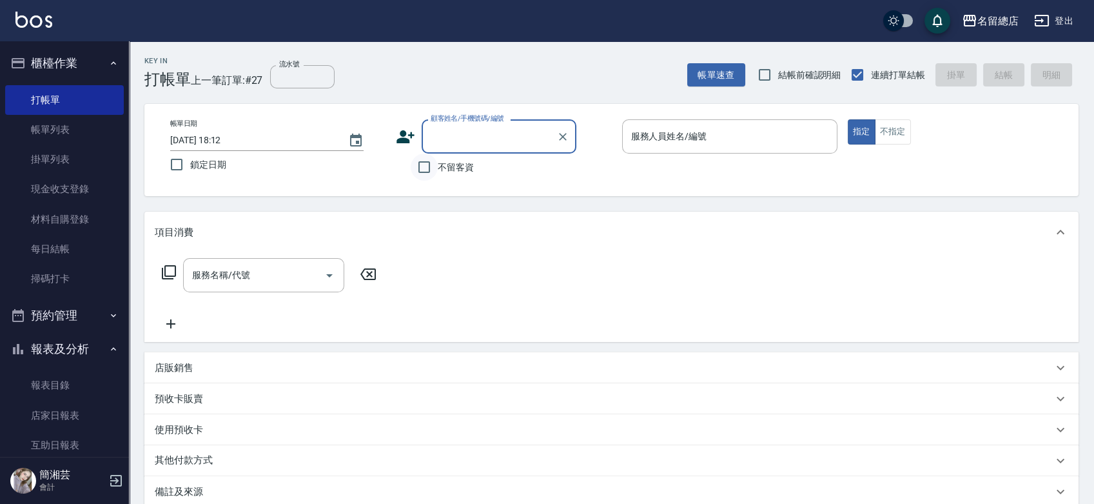
click at [411, 166] on input "不留客資" at bounding box center [424, 166] width 27 height 27
checkbox input "true"
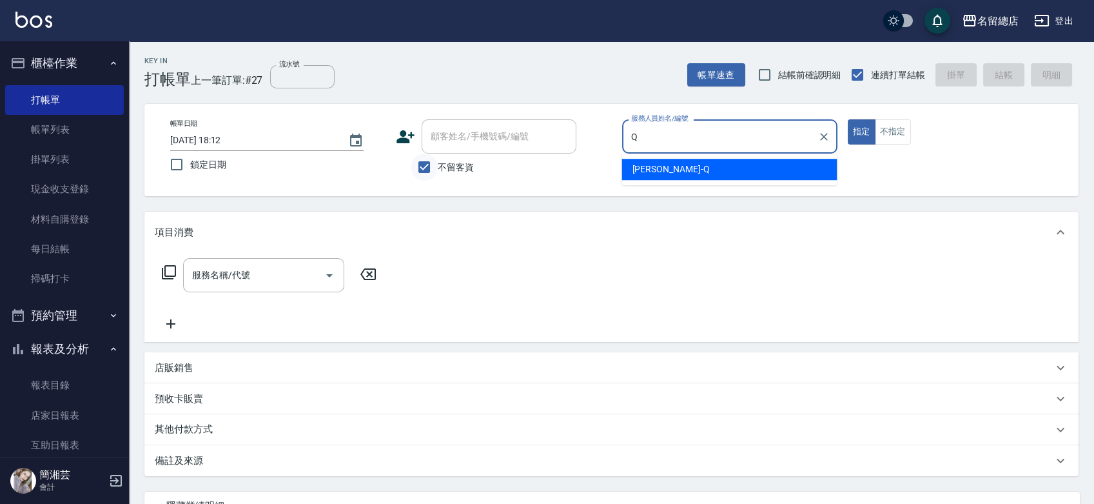
type input "[PERSON_NAME]"
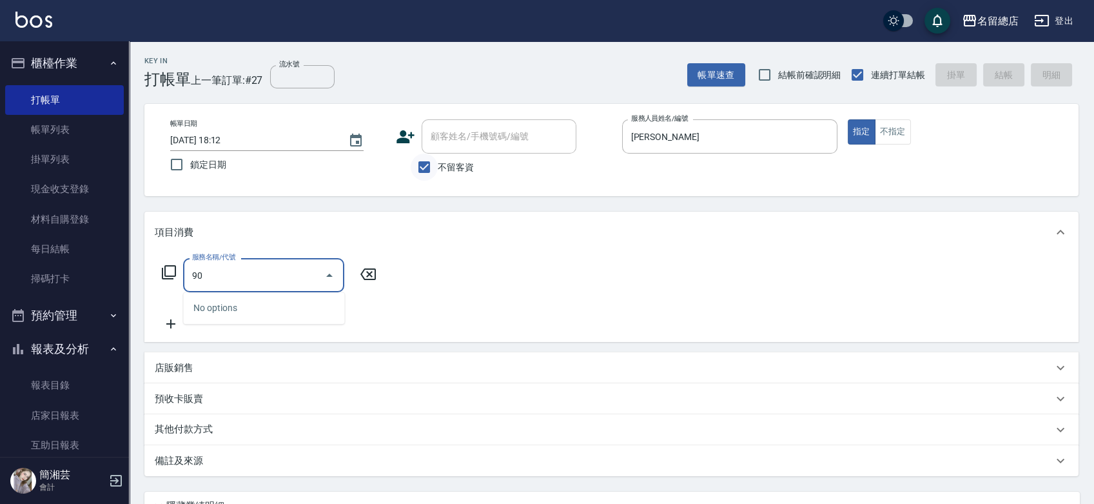
type input "9"
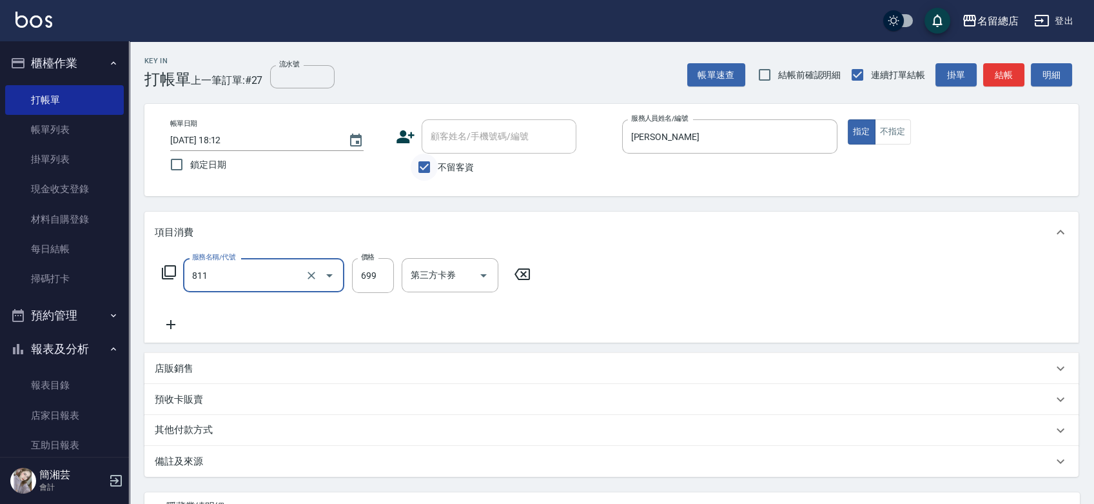
type input "洗+剪(811)"
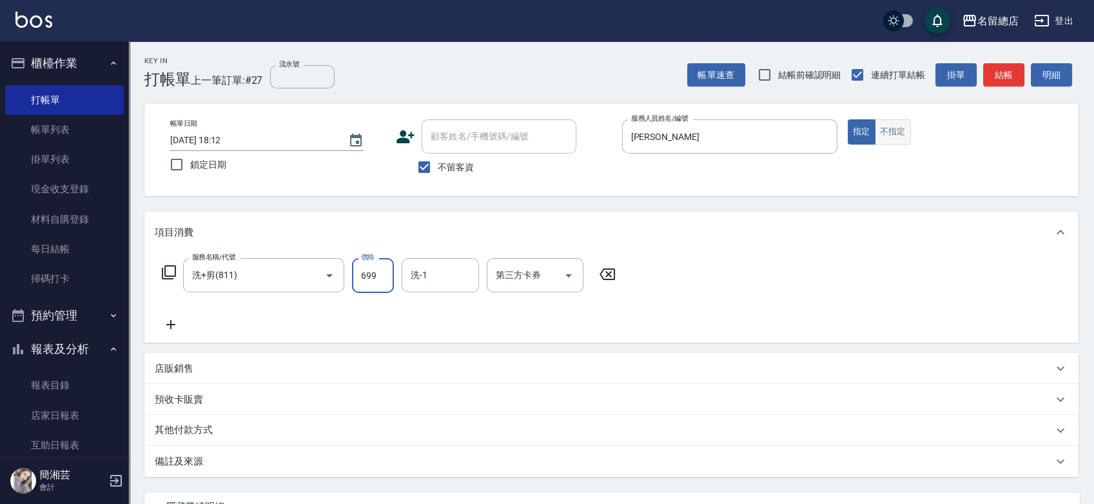
drag, startPoint x: 905, startPoint y: 126, endPoint x: 888, endPoint y: 131, distance: 17.5
click at [905, 126] on button "不指定" at bounding box center [893, 131] width 36 height 25
type button "false"
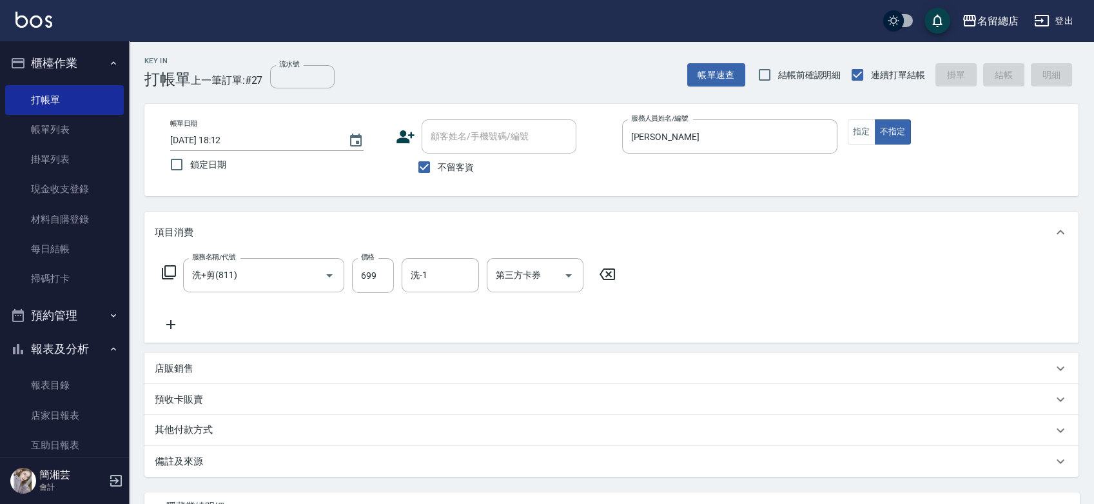
type input "[DATE] 18:13"
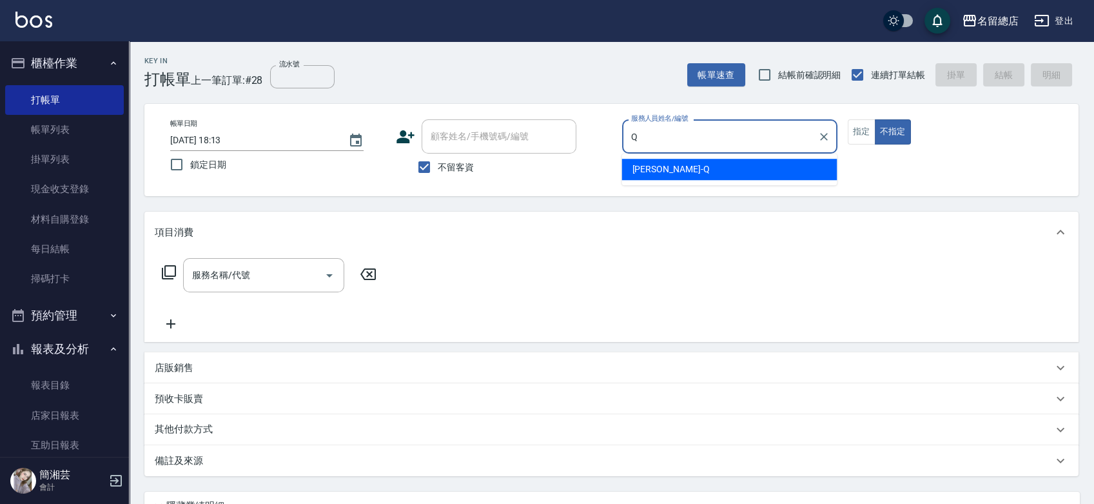
type input "[PERSON_NAME]"
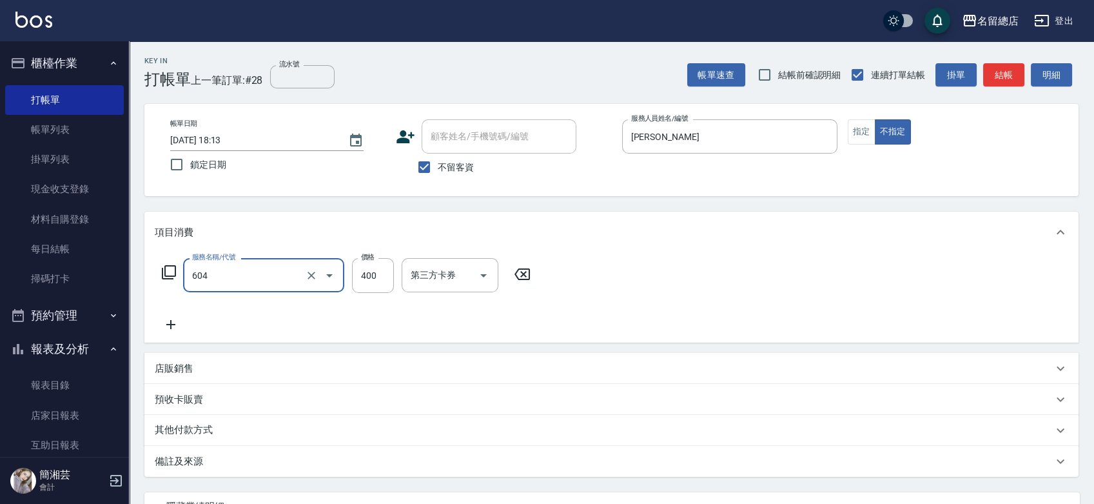
type input "健康洗髮(604)"
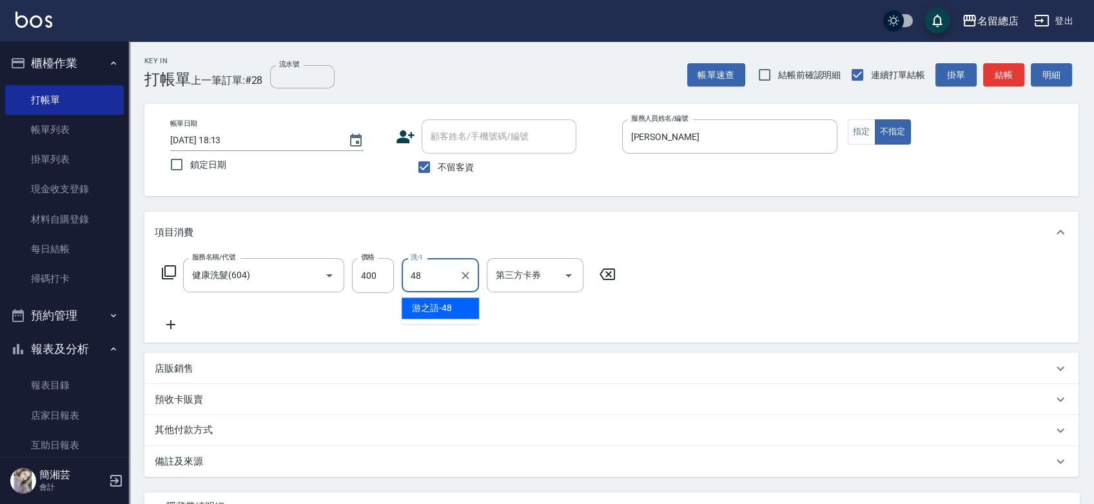
type input "游之語-48"
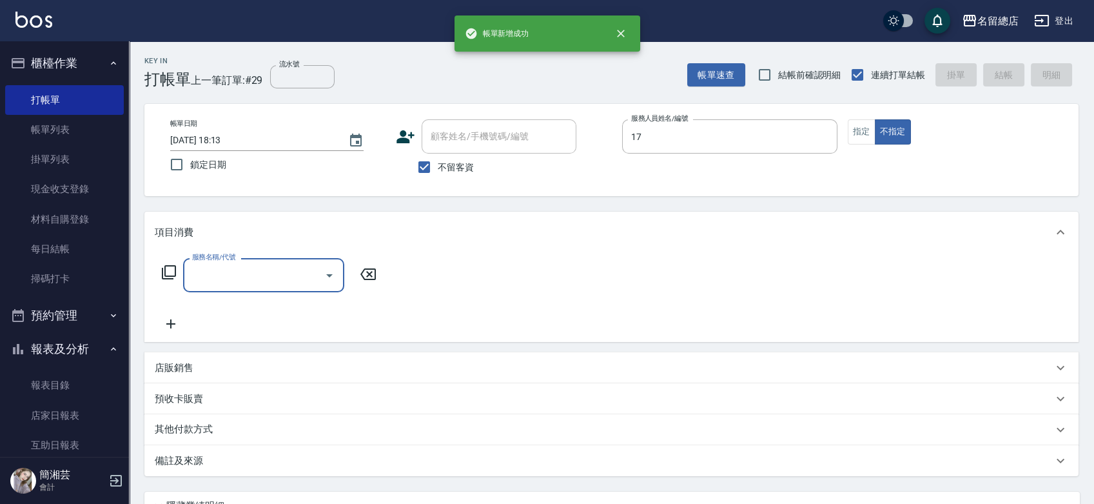
type input "[PERSON_NAME]-17"
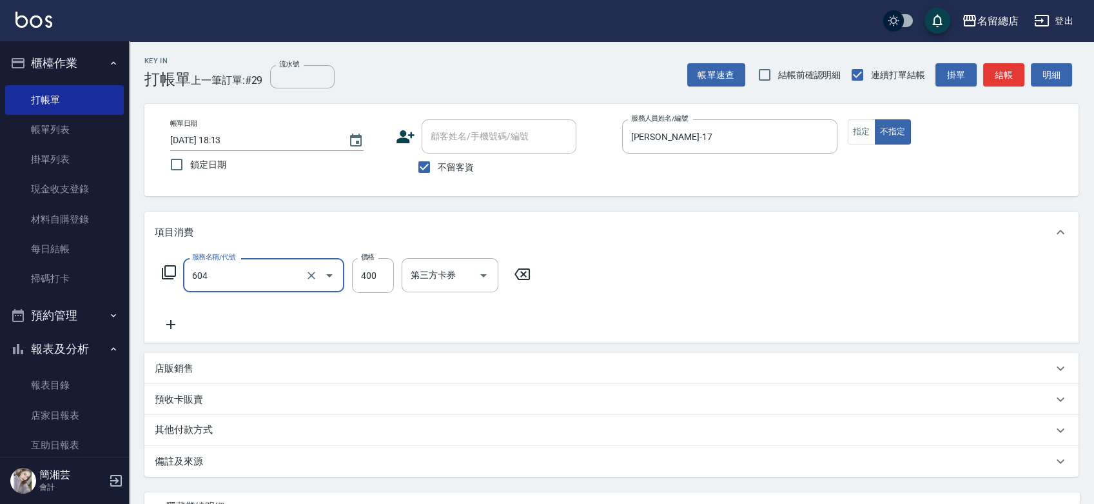
type input "健康洗髮(604)"
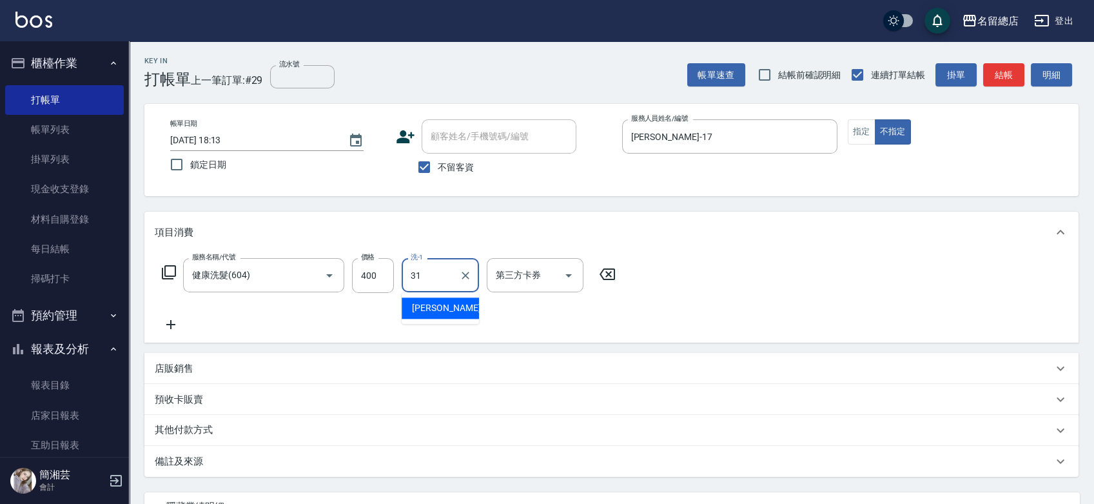
type input "[PERSON_NAME]-31"
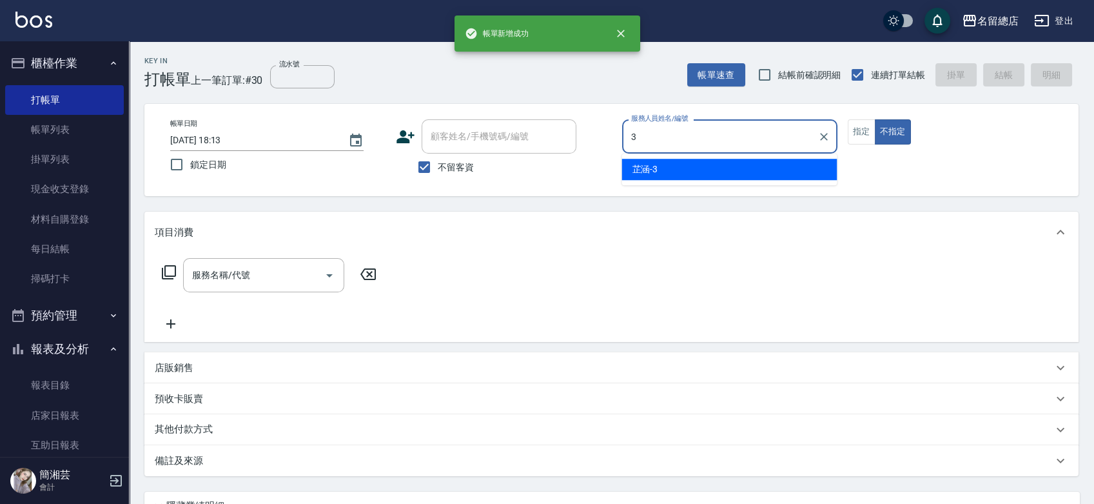
type input "芷涵-3"
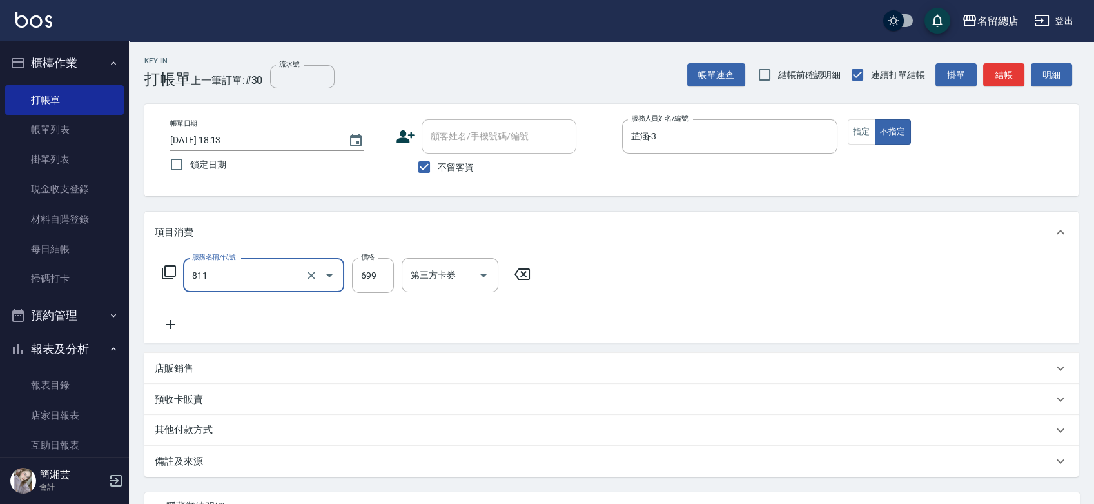
type input "洗+剪(811)"
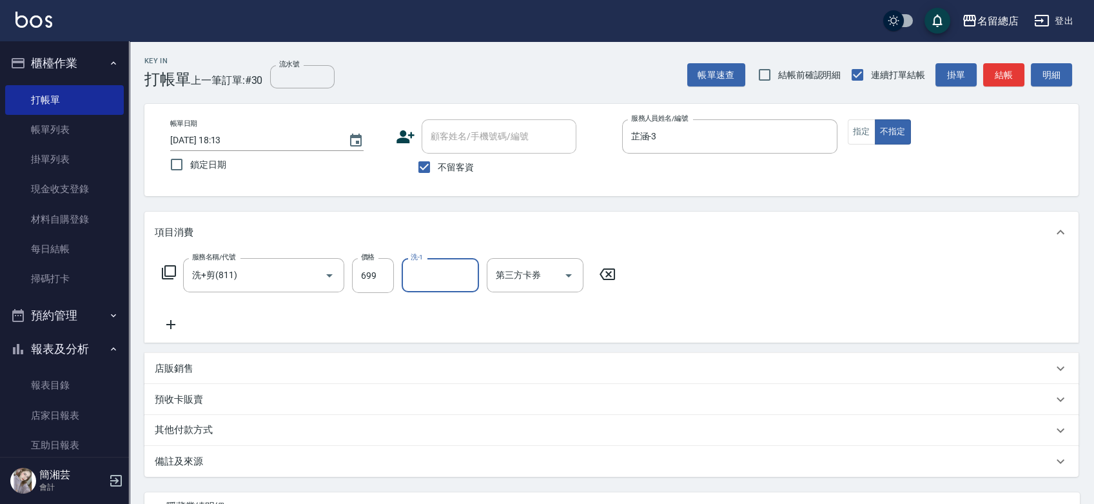
click at [241, 434] on div "其他付款方式" at bounding box center [604, 430] width 898 height 14
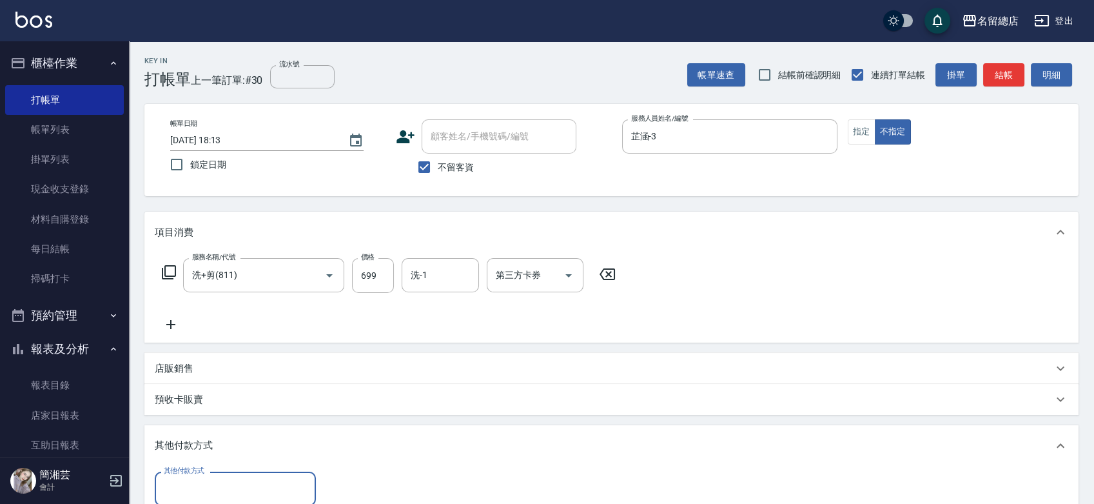
click at [224, 474] on div "其他付款方式" at bounding box center [235, 488] width 161 height 34
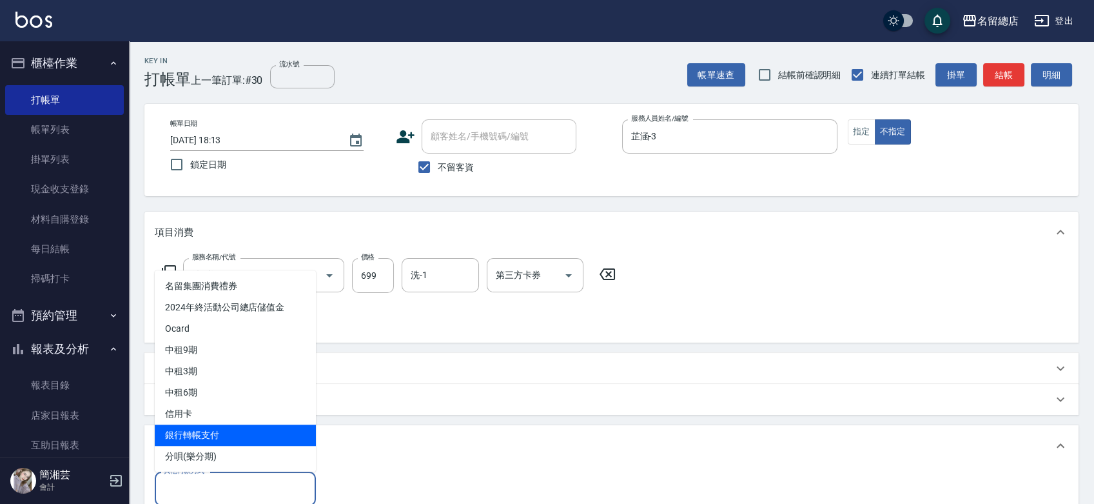
click at [223, 437] on span "銀行轉帳支付" at bounding box center [235, 434] width 161 height 21
type input "銀行轉帳支付"
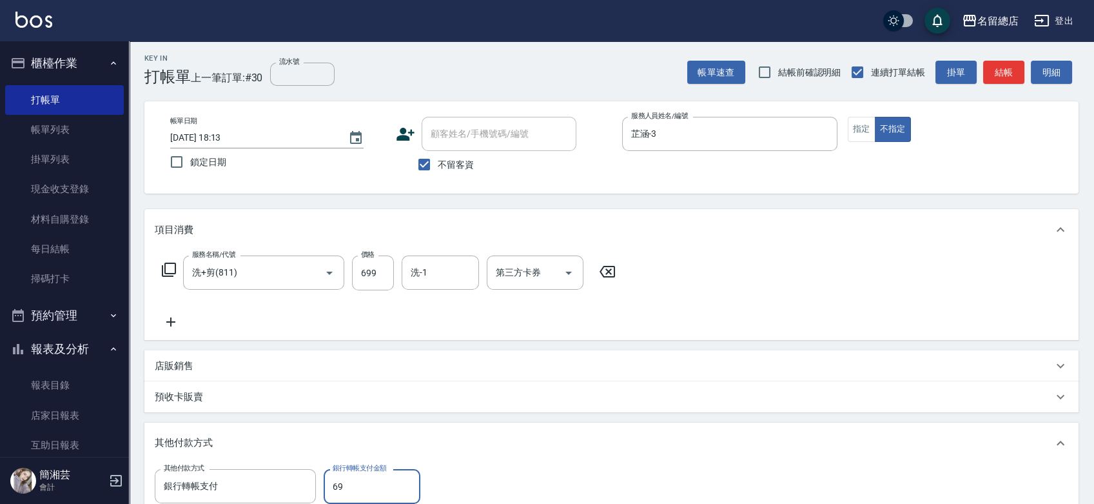
type input "699"
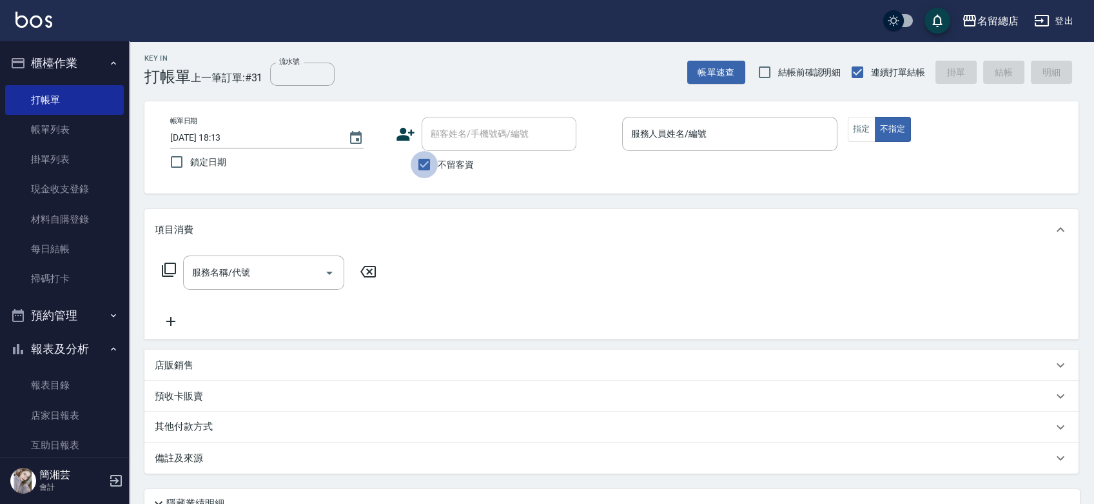
click at [417, 162] on input "不留客資" at bounding box center [424, 164] width 27 height 27
checkbox input "false"
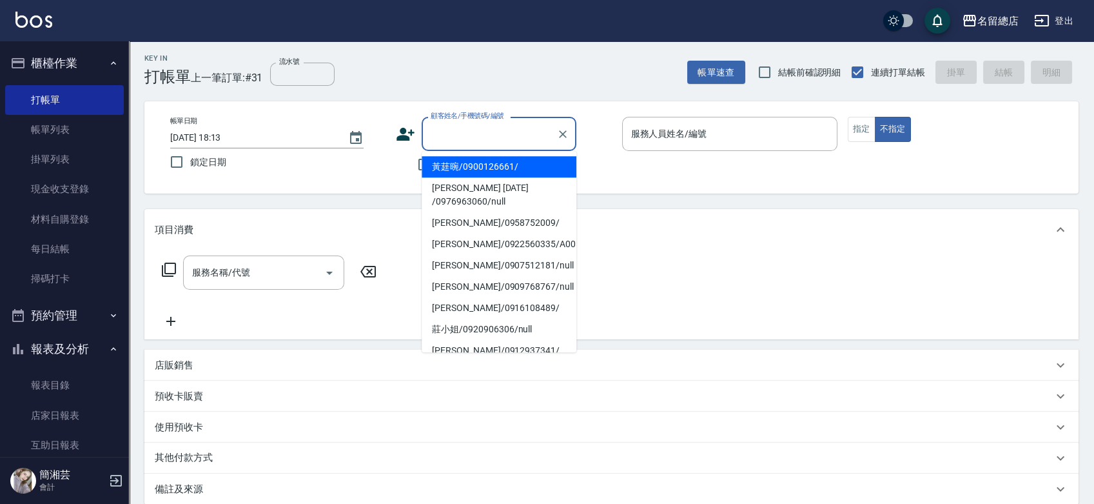
click at [436, 136] on input "顧客姓名/手機號碼/編號" at bounding box center [489, 134] width 124 height 23
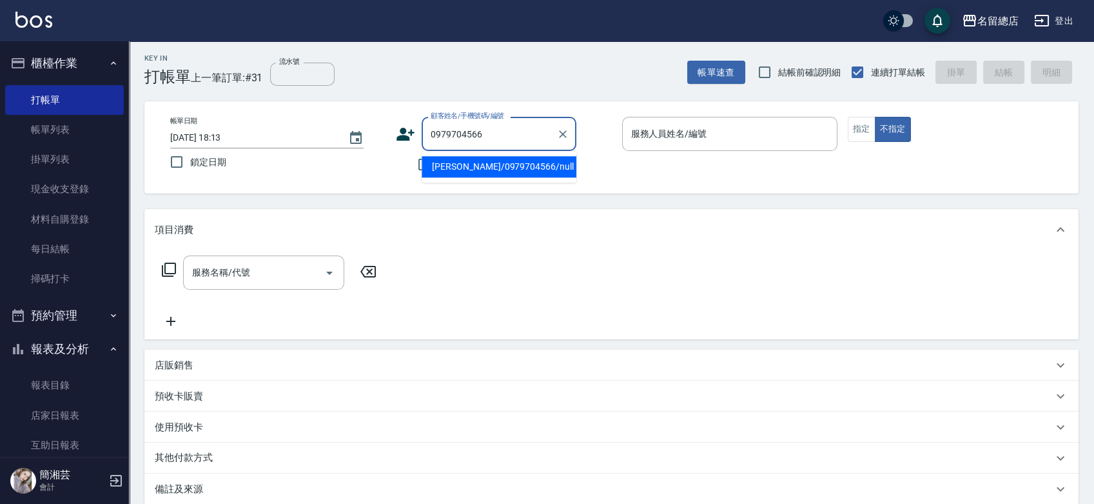
type input "[PERSON_NAME]/0979704566/null"
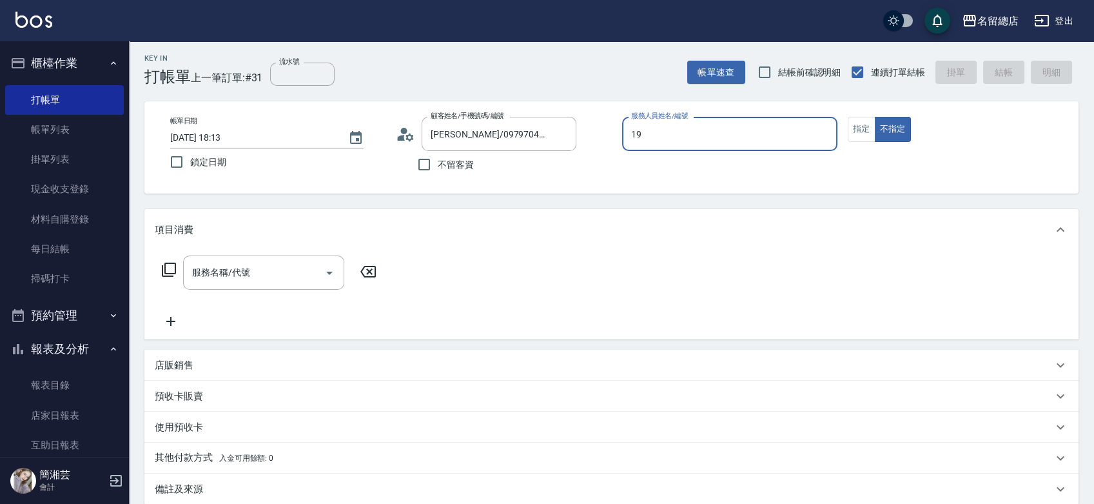
type input "Leila-19"
click at [855, 129] on button "指定" at bounding box center [862, 129] width 28 height 25
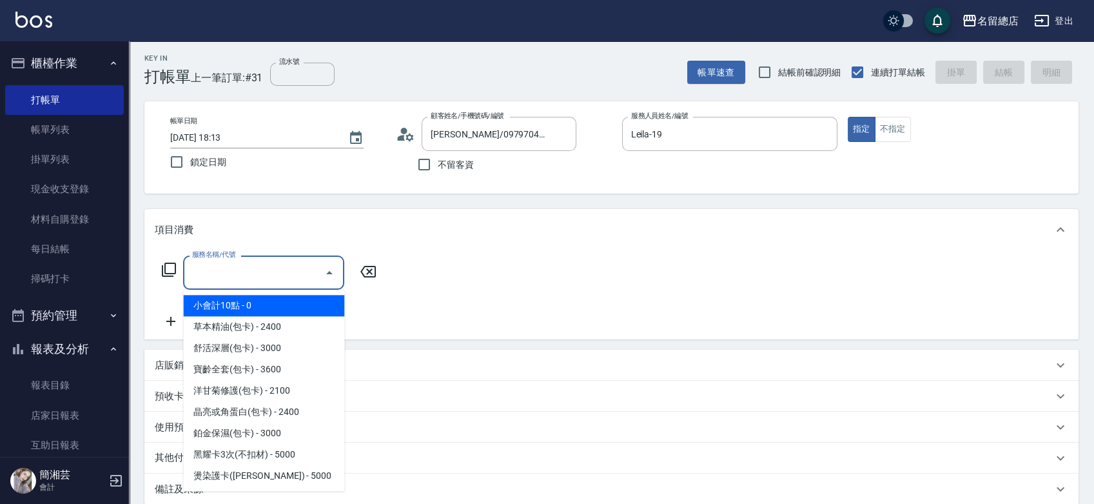
click at [257, 273] on input "服務名稱/代號" at bounding box center [254, 272] width 130 height 23
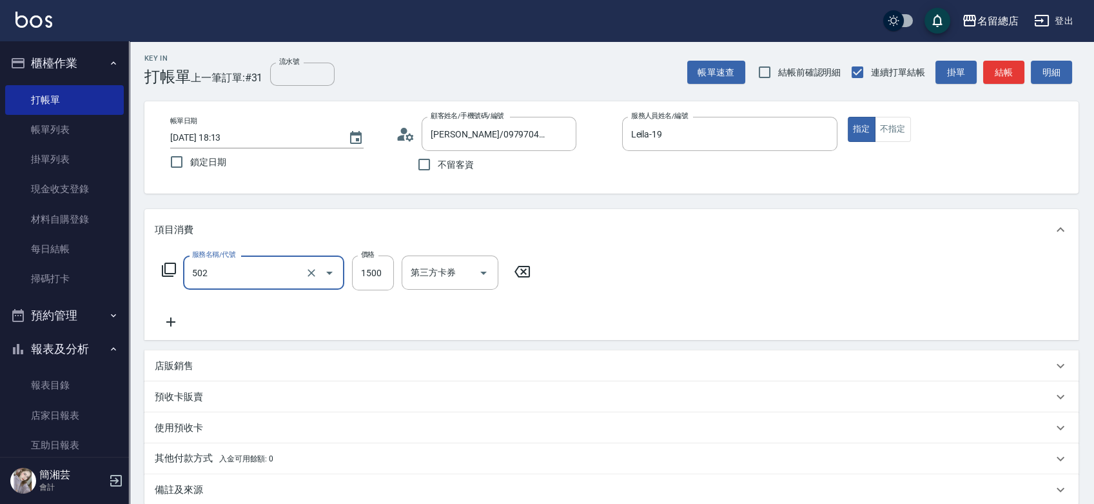
type input "染髮1500以上(502)"
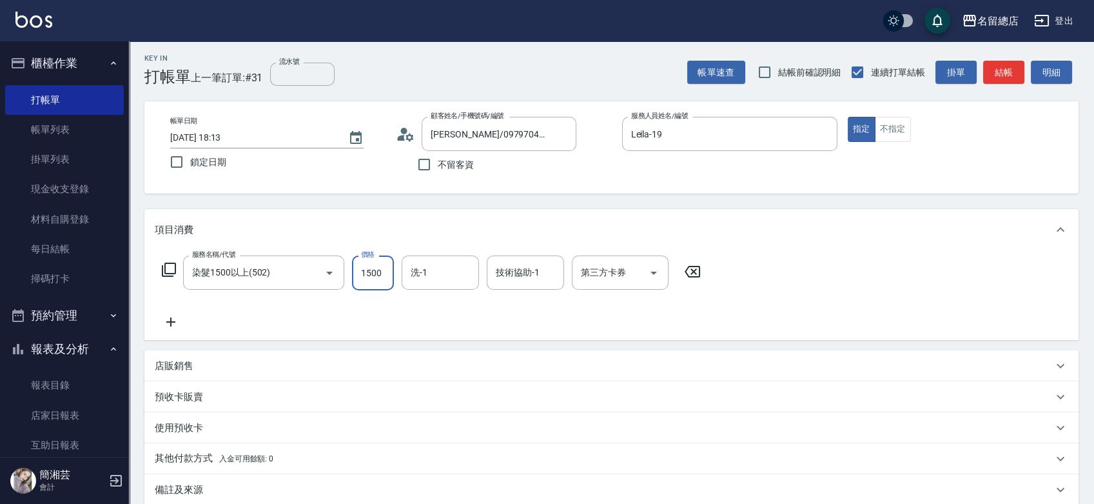
click at [372, 274] on input "1500" at bounding box center [373, 272] width 42 height 35
type input "2000"
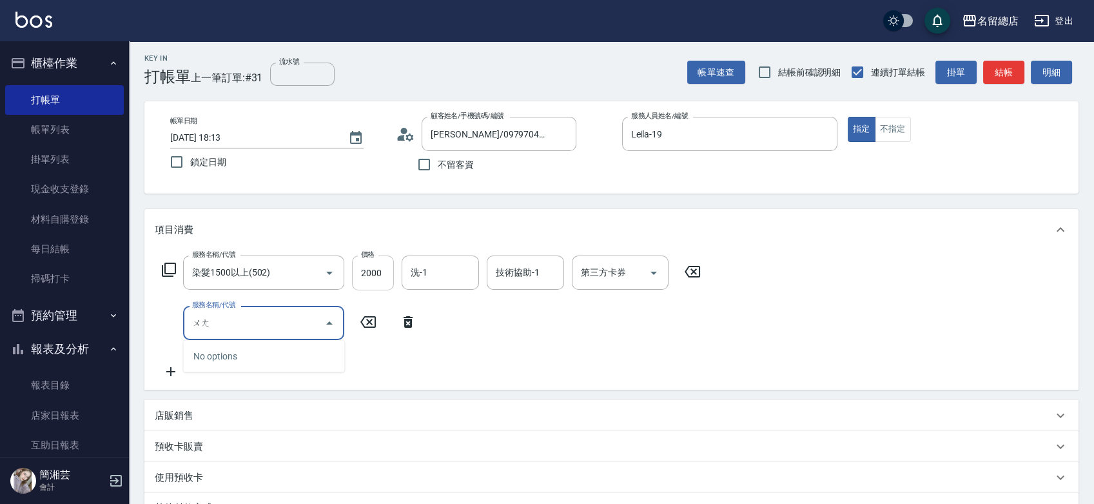
type input "王"
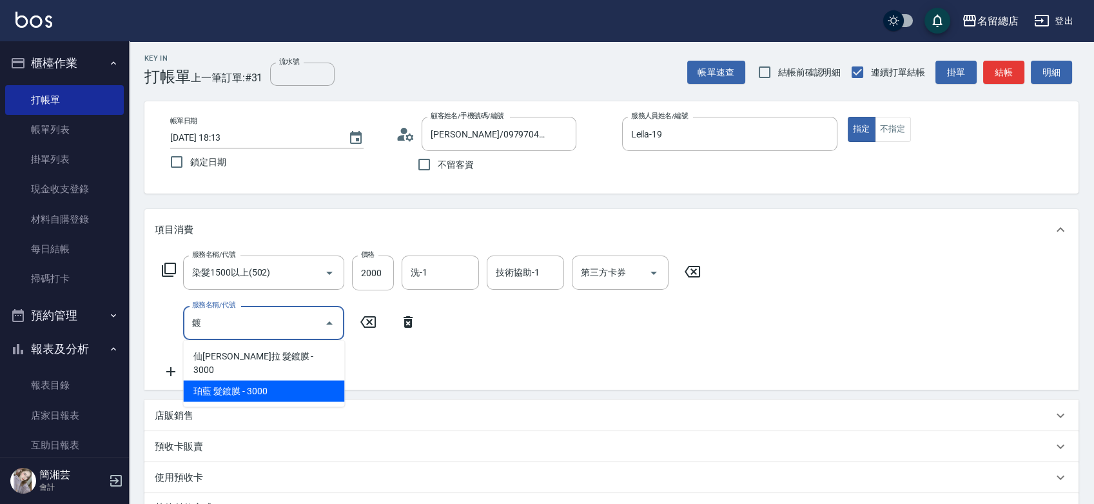
click at [246, 380] on span "珀藍 髮鍍膜 - 3000" at bounding box center [263, 390] width 161 height 21
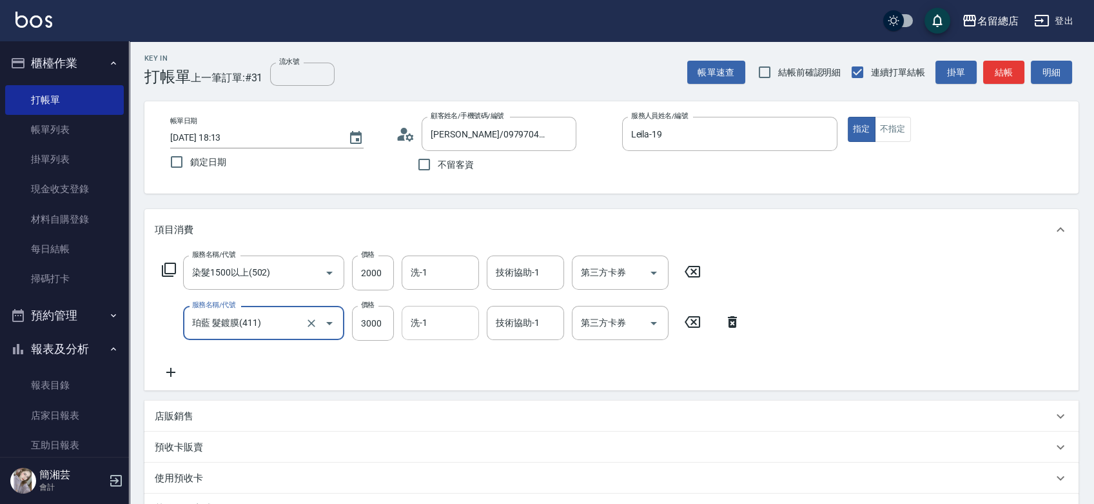
type input "珀藍 髮鍍膜(411)"
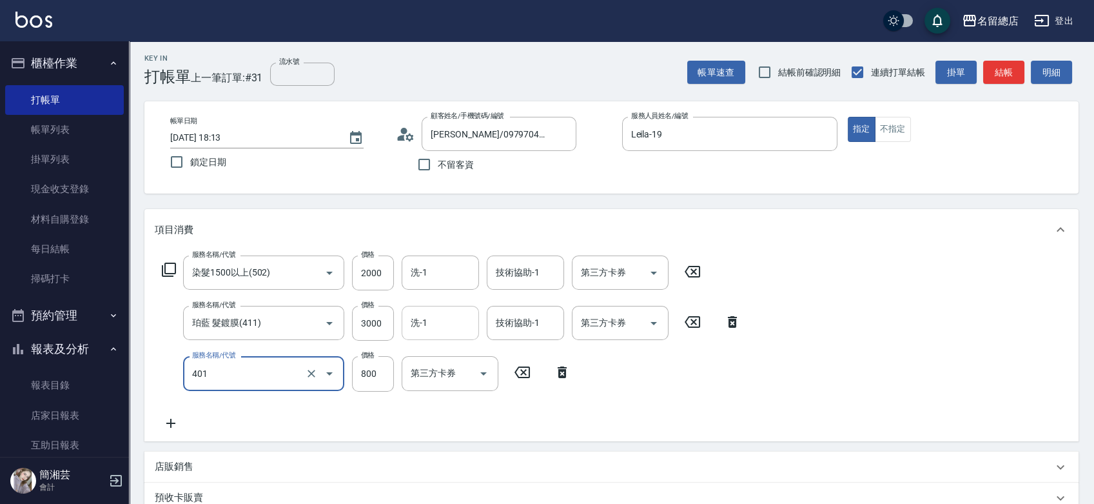
type input "自備護髮(401)"
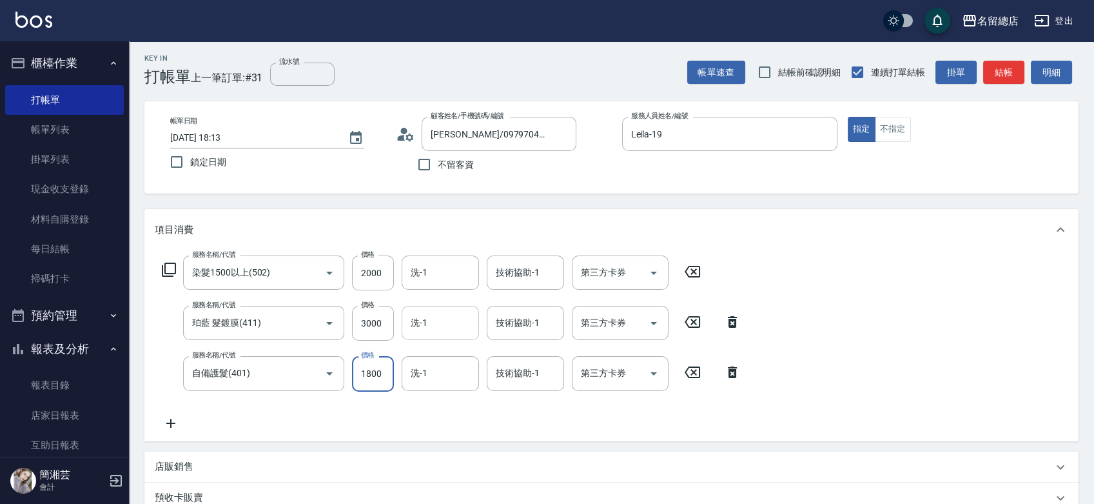
type input "1800"
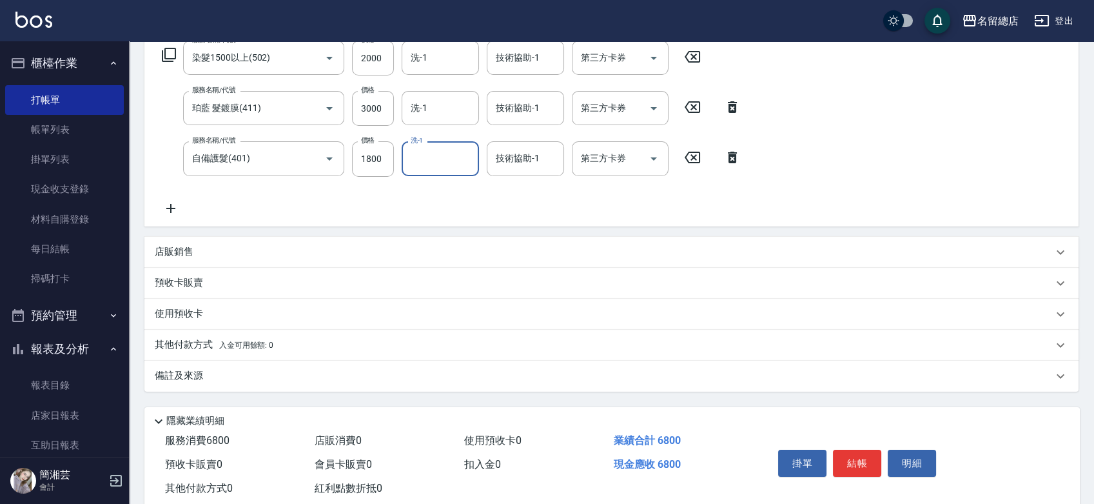
click at [248, 340] on span "入金可用餘額: 0" at bounding box center [246, 344] width 55 height 9
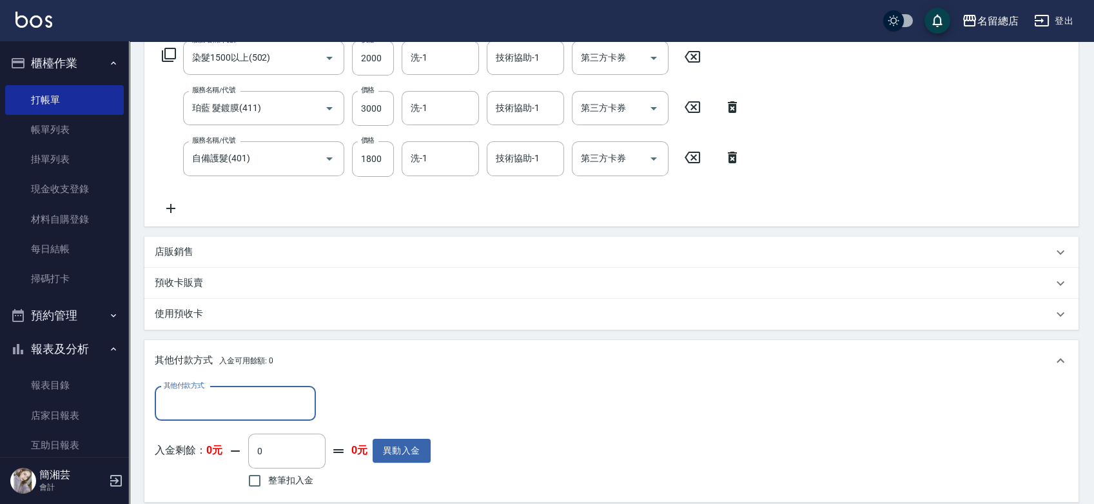
scroll to position [1, 0]
click at [247, 388] on div "其他付款方式" at bounding box center [235, 403] width 161 height 34
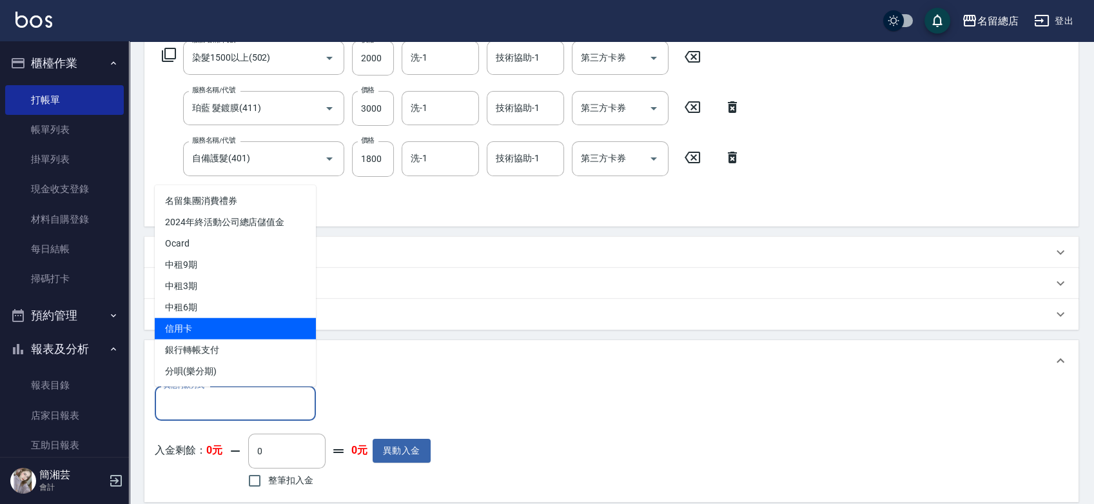
click at [239, 325] on span "信用卡" at bounding box center [235, 327] width 161 height 21
type input "信用卡"
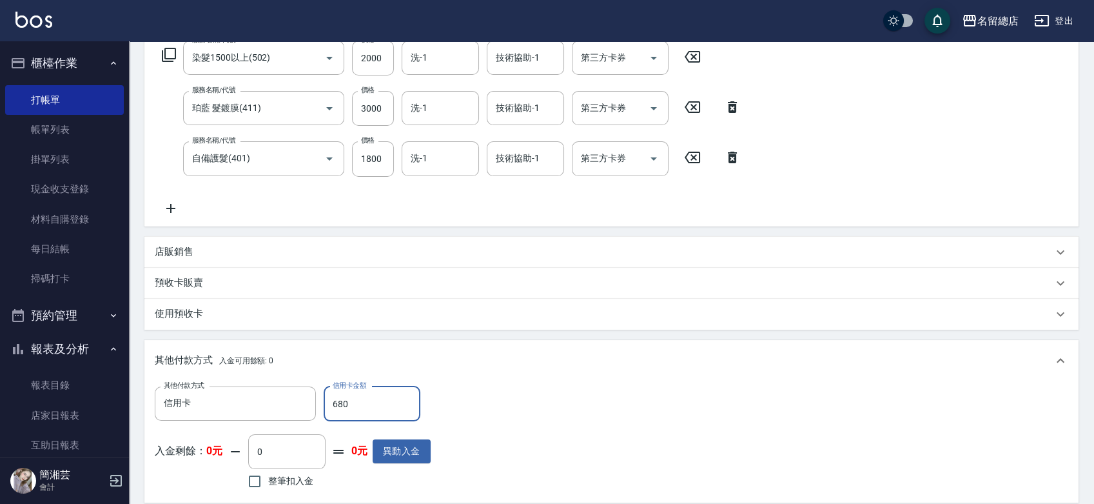
type input "6800"
type input "[DATE] 18:15"
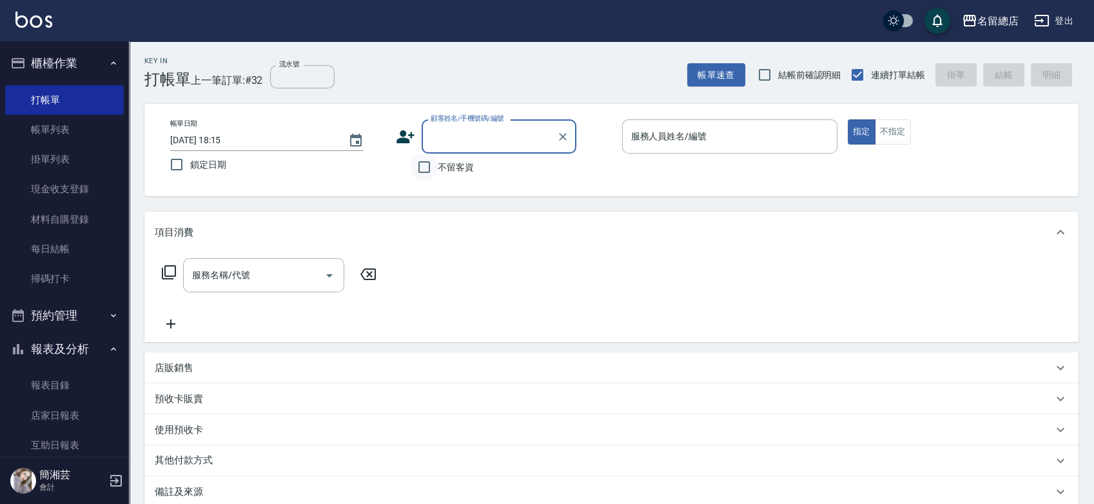
click at [433, 165] on input "不留客資" at bounding box center [424, 166] width 27 height 27
checkbox input "true"
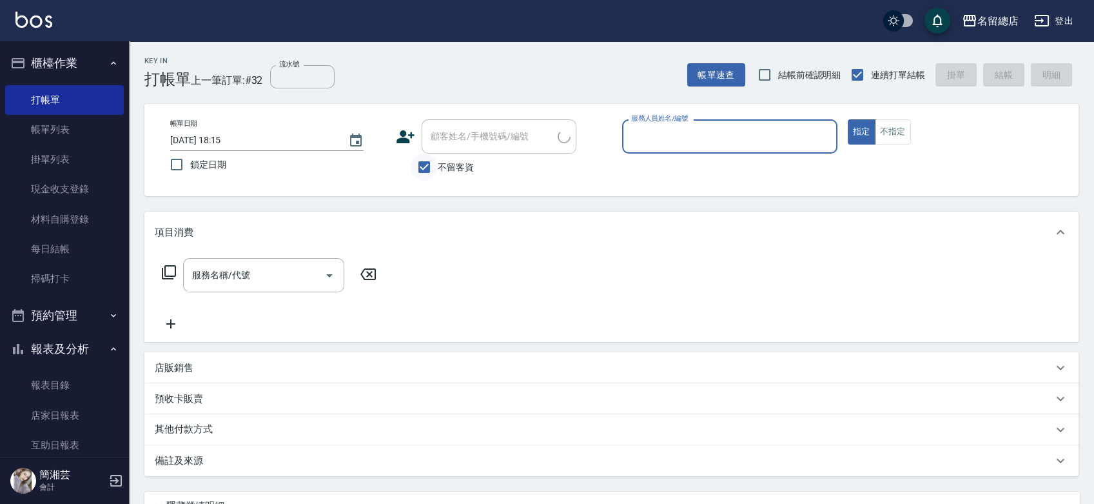
type input "[PERSON_NAME]/0988076439/"
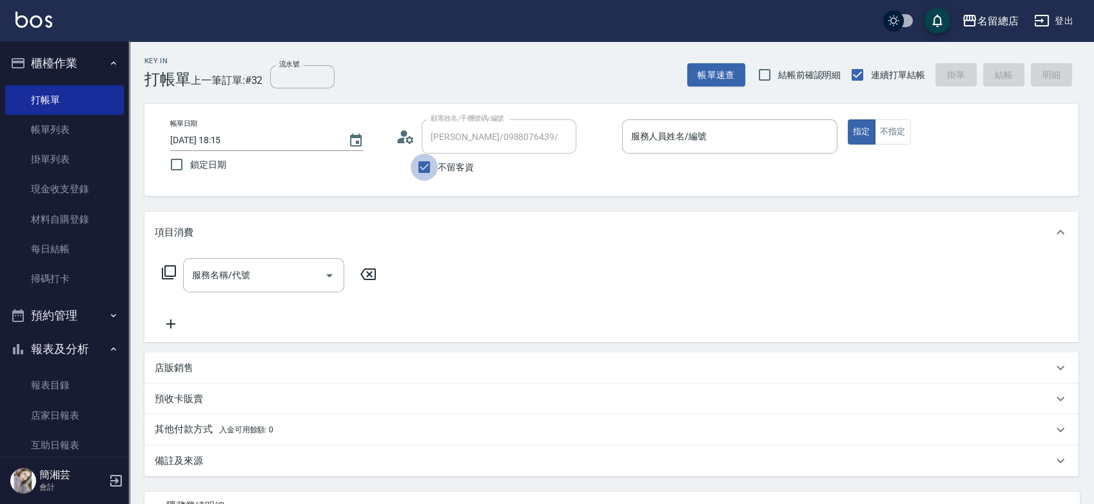
click at [429, 170] on input "不留客資" at bounding box center [424, 166] width 27 height 27
checkbox input "false"
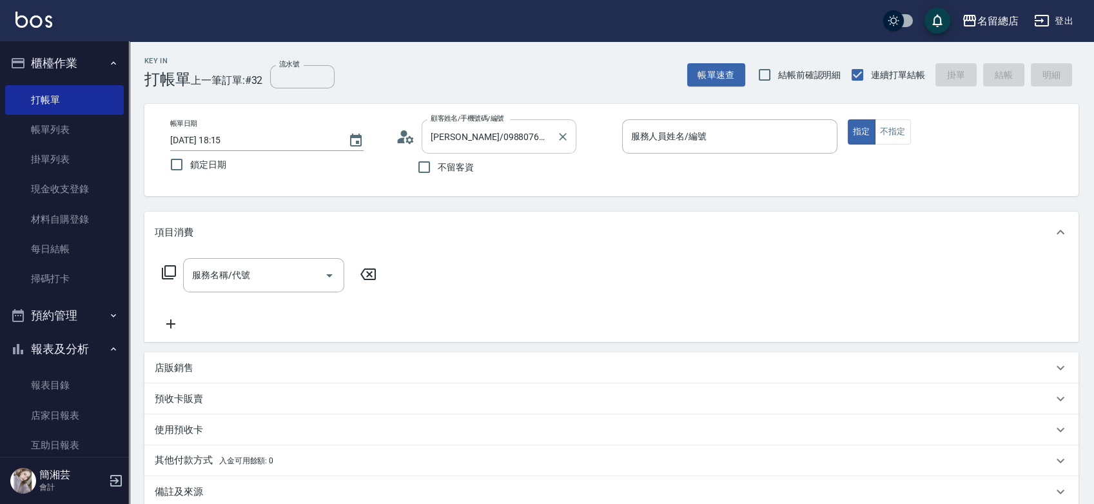
click at [566, 136] on icon "Clear" at bounding box center [562, 136] width 13 height 13
click at [431, 169] on input "不留客資" at bounding box center [424, 166] width 27 height 27
checkbox input "true"
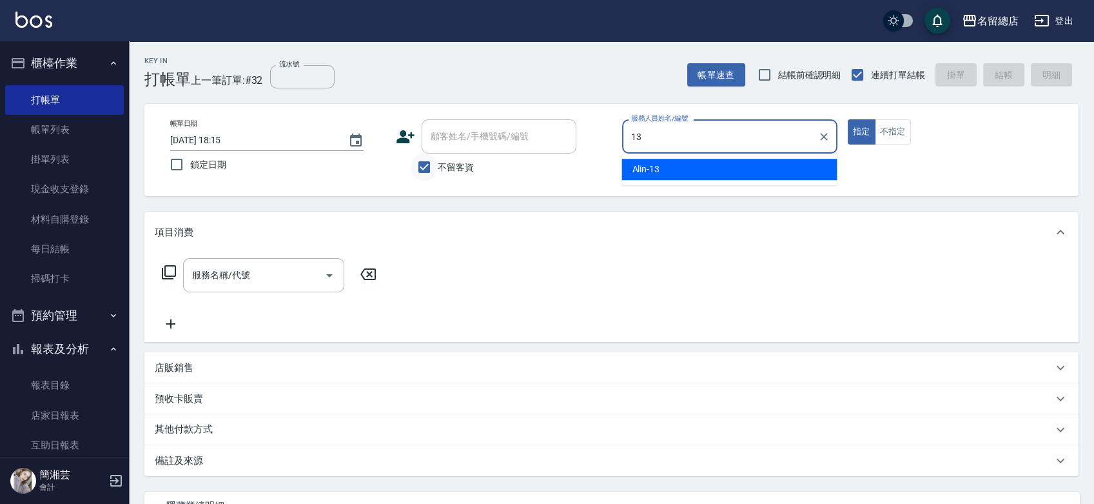
type input "Alin-13"
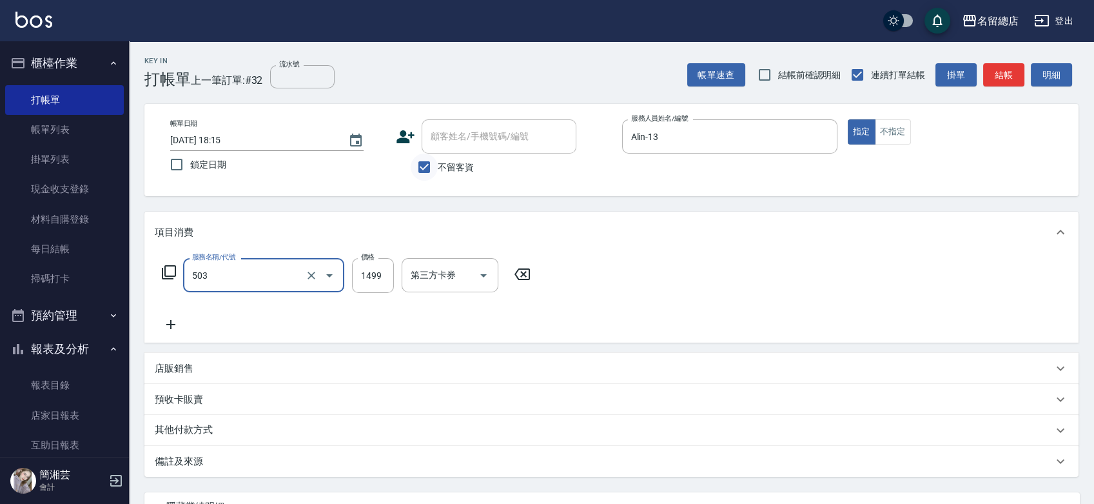
type input "染髮1000~1499(503)"
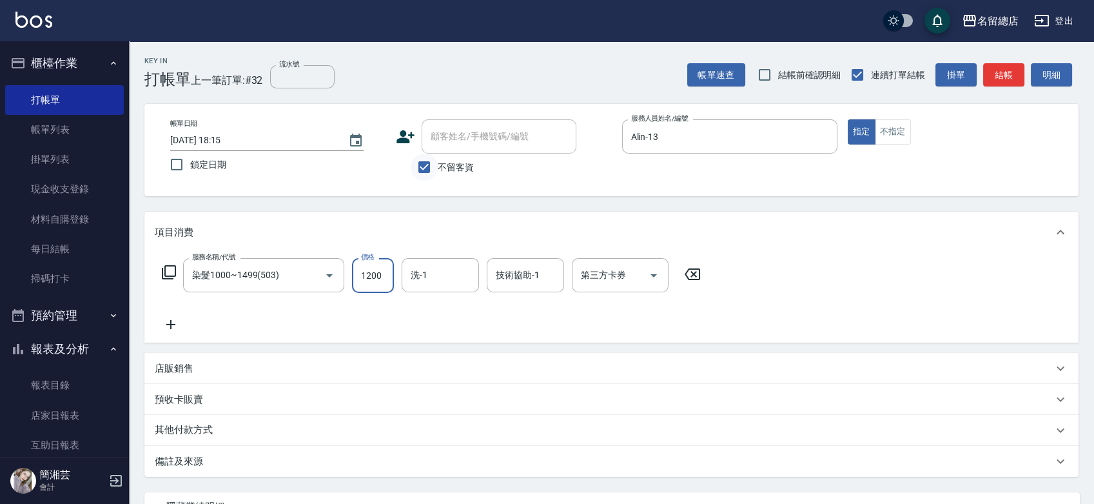
type input "1200"
type input "32"
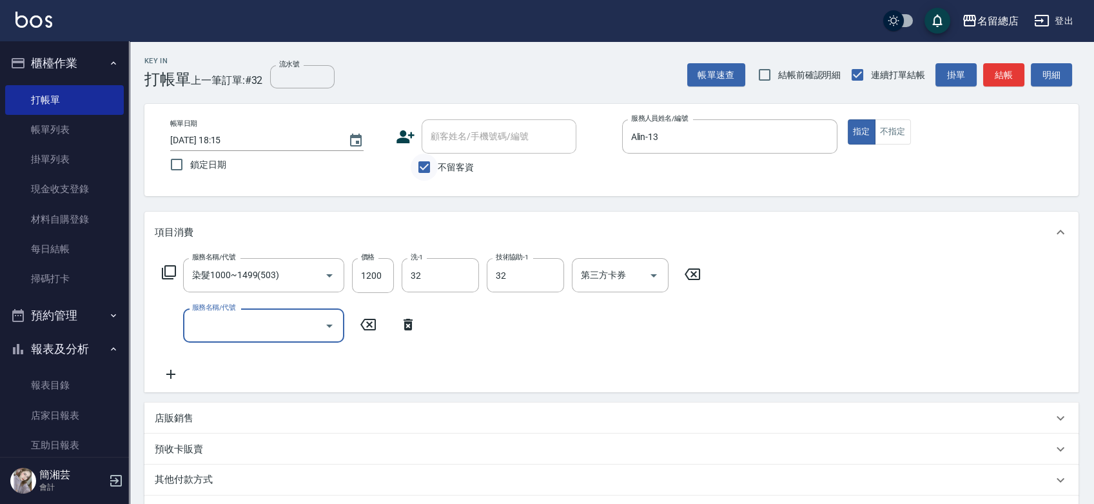
type input "[PERSON_NAME]-32"
type input "自備接髮(616)"
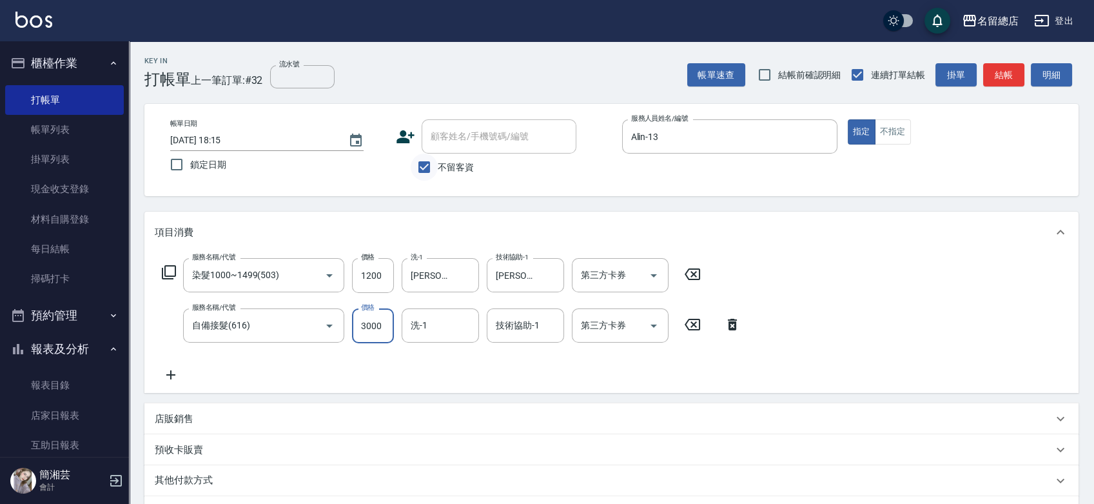
type input "3000"
type input "[PERSON_NAME]-32"
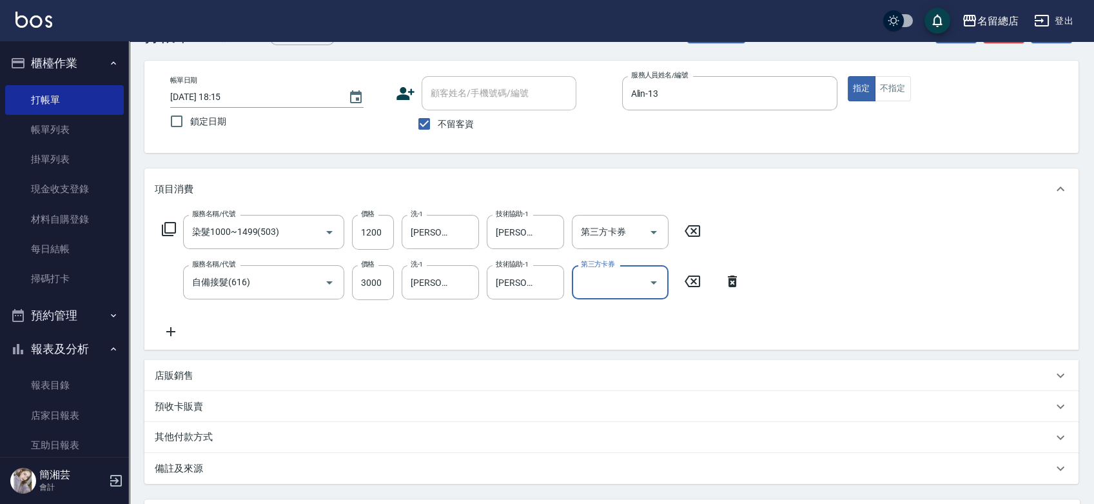
click at [275, 422] on div "其他付款方式" at bounding box center [611, 437] width 934 height 31
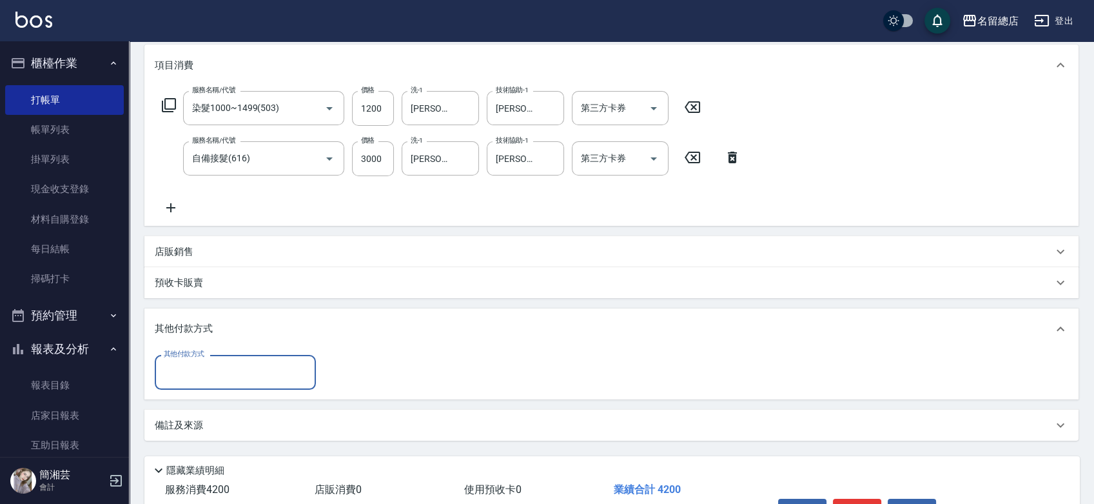
scroll to position [0, 0]
click at [207, 375] on input "其他付款方式" at bounding box center [236, 371] width 150 height 23
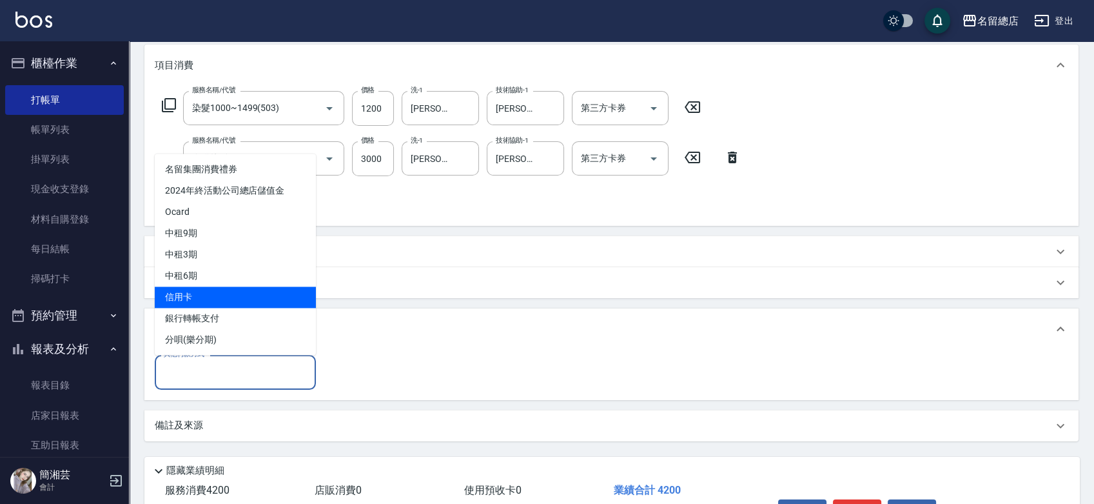
click at [202, 294] on span "信用卡" at bounding box center [235, 296] width 161 height 21
type input "信用卡"
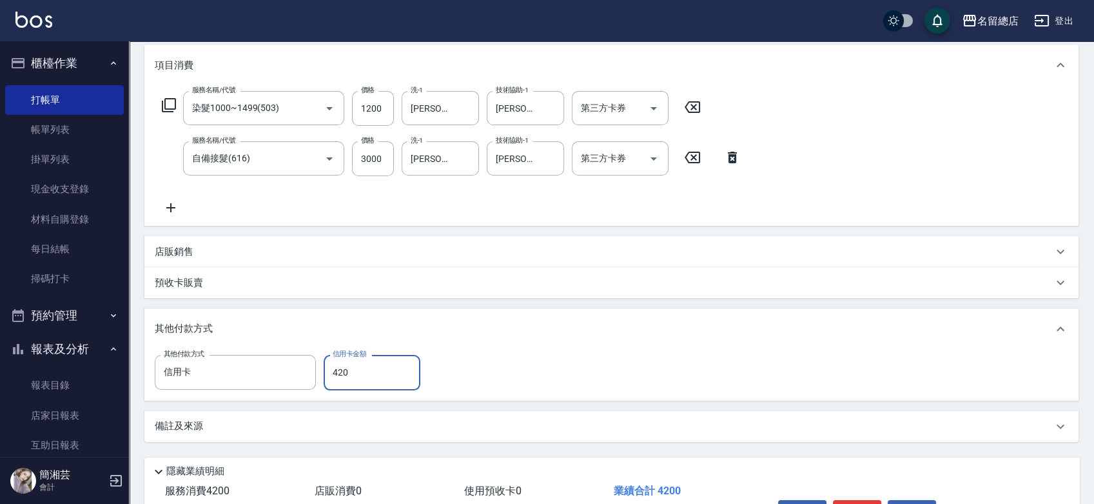
type input "4200"
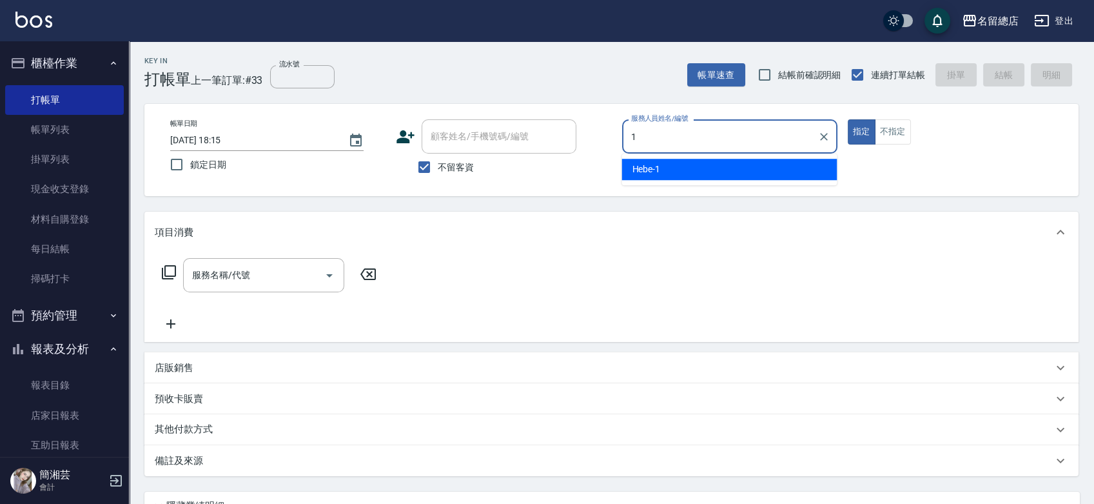
type input "Hebe-1"
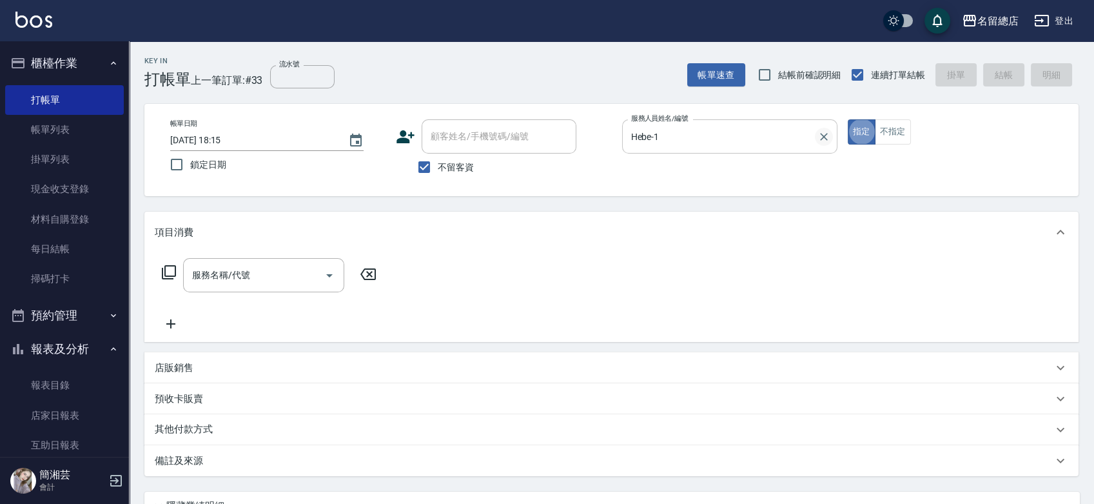
click at [816, 133] on button "Clear" at bounding box center [824, 137] width 18 height 18
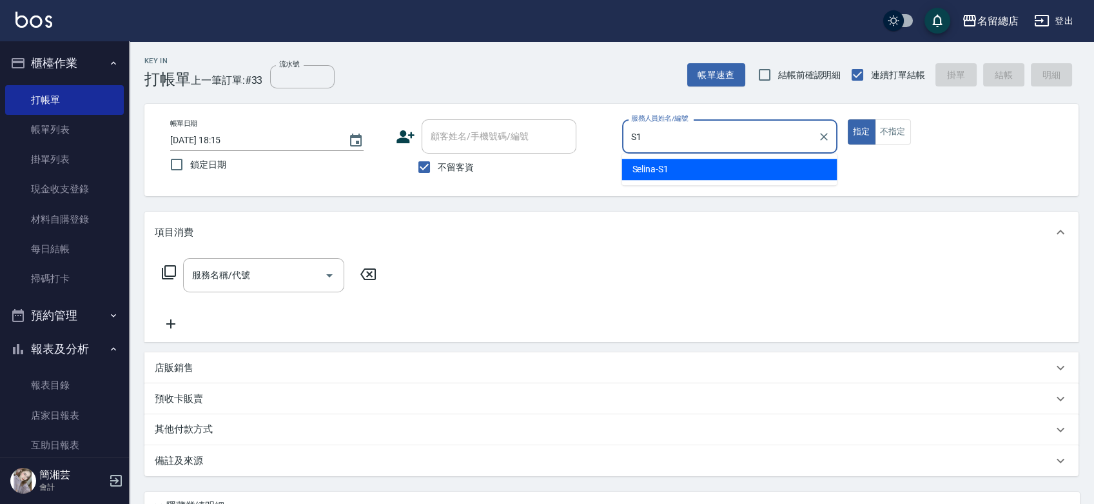
type input "Selina-S1"
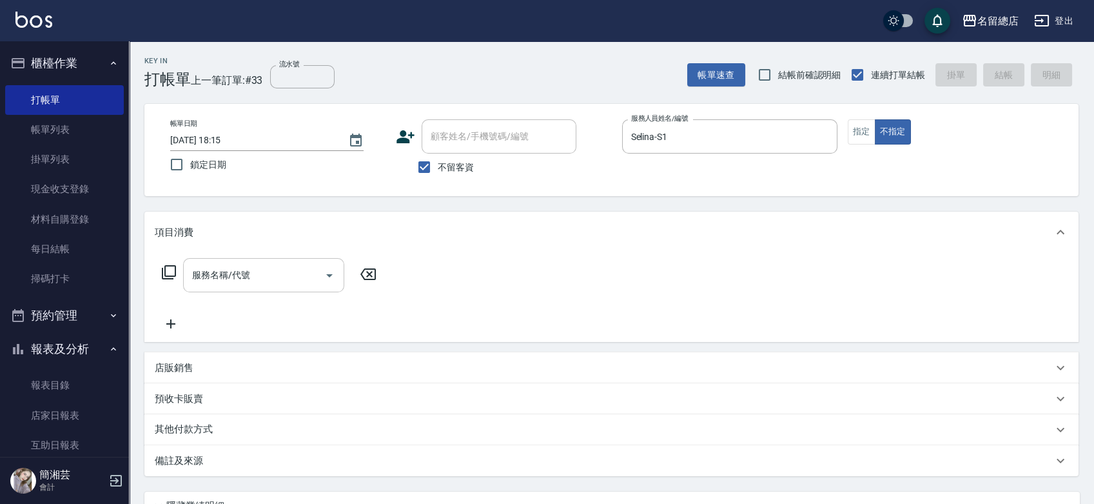
click at [294, 270] on input "服務名稱/代號" at bounding box center [254, 275] width 130 height 23
type input "8"
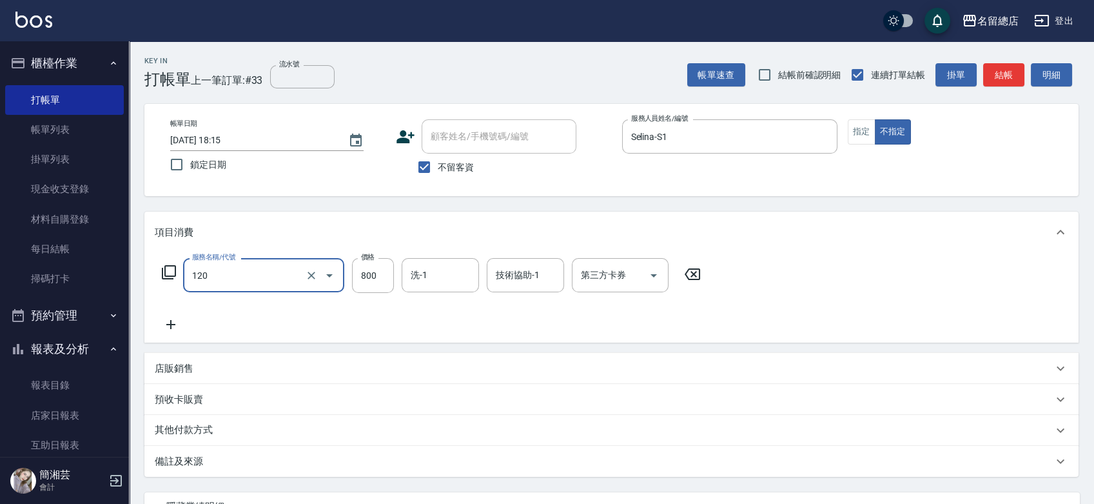
type input "自備頭皮(120)"
type input "600"
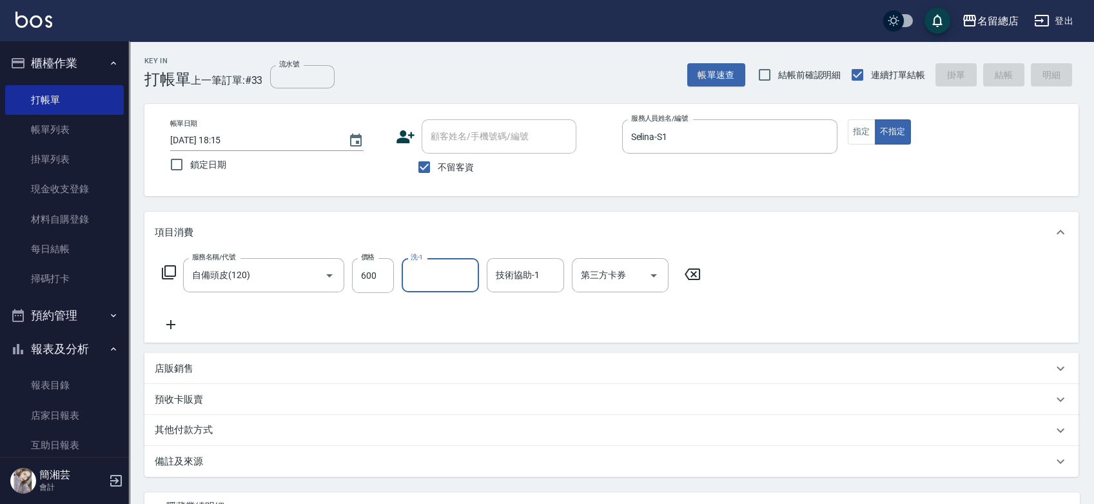
type input "[DATE] 18:16"
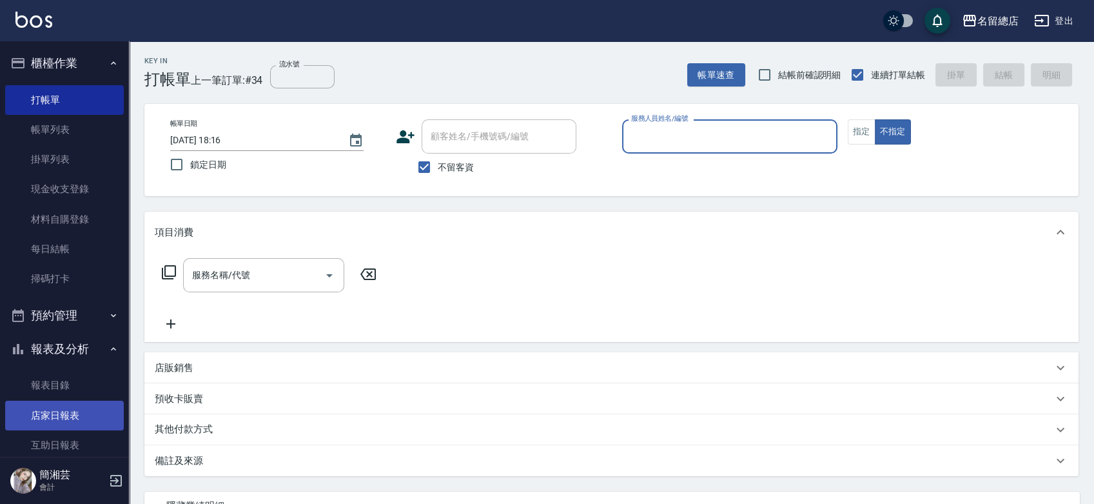
click at [67, 415] on link "店家日報表" at bounding box center [64, 415] width 119 height 30
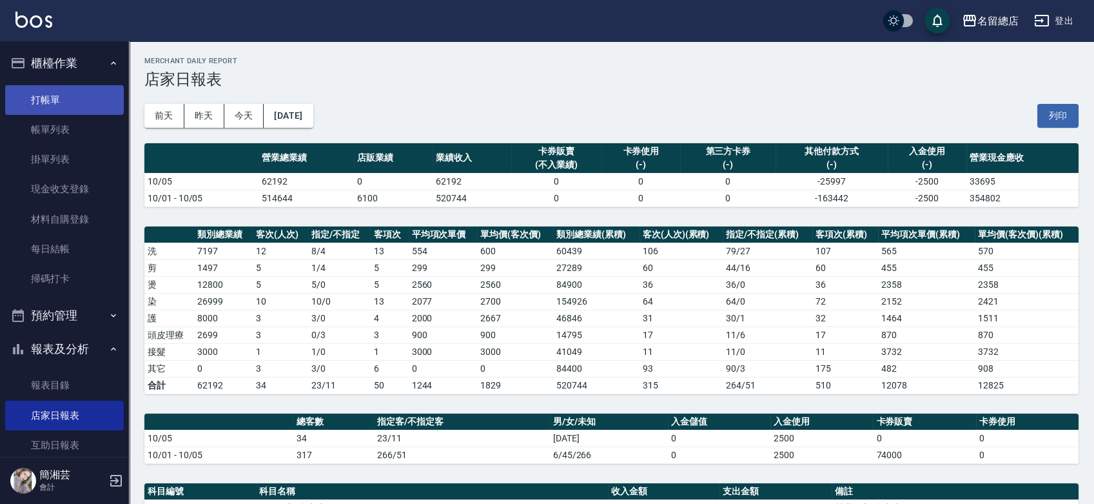
click at [62, 92] on link "打帳單" at bounding box center [64, 100] width 119 height 30
